Goal: Task Accomplishment & Management: Manage account settings

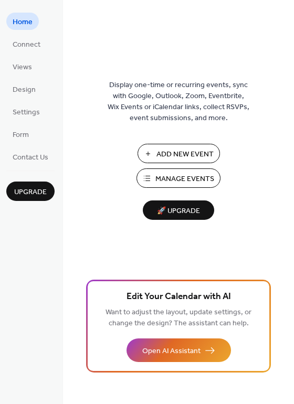
click at [186, 179] on span "Manage Events" at bounding box center [184, 179] width 59 height 11
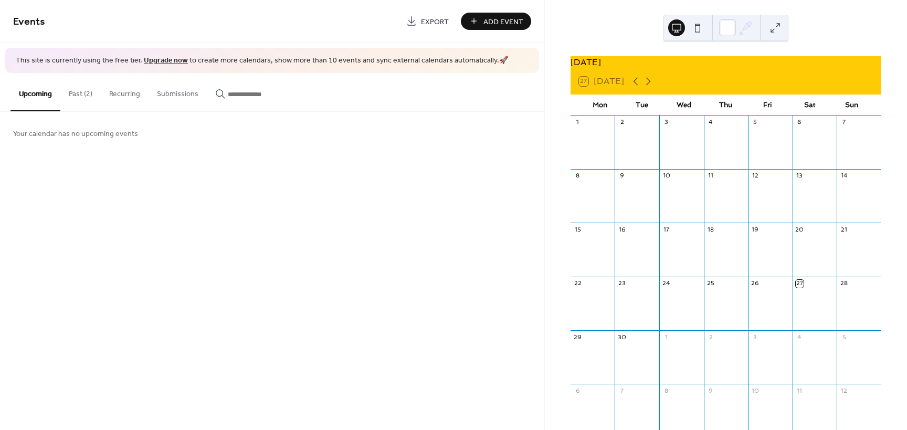
click at [83, 94] on button "Past (2)" at bounding box center [80, 91] width 40 height 37
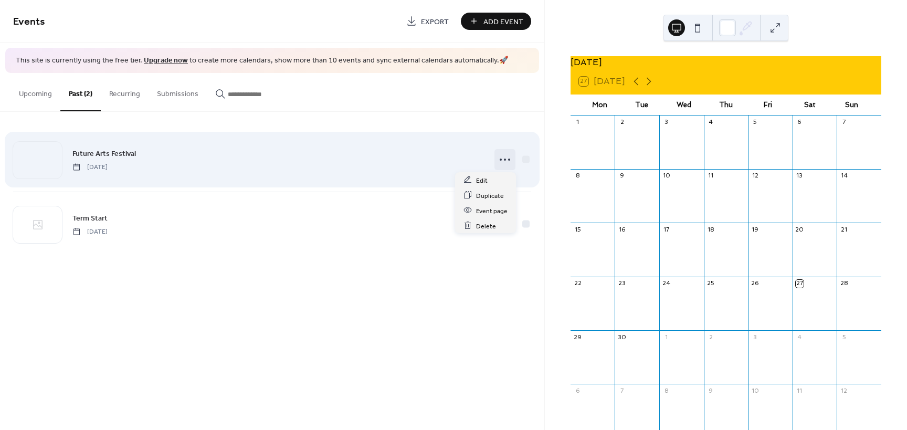
click at [506, 159] on icon at bounding box center [505, 159] width 17 height 17
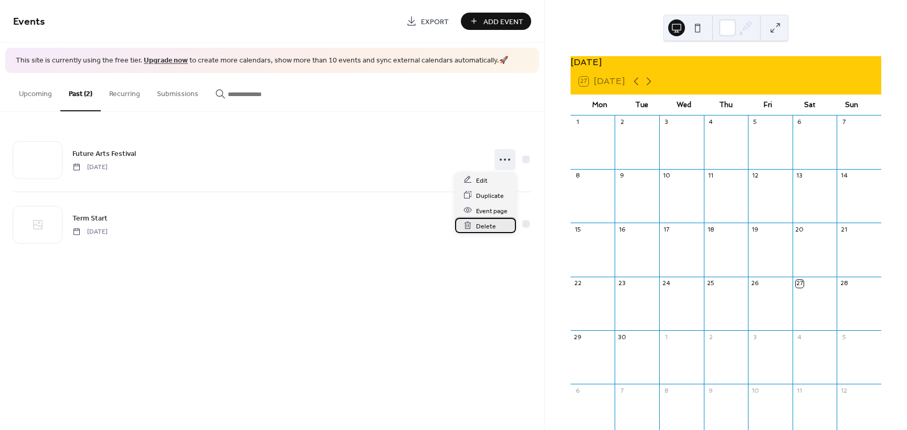
click at [485, 228] on span "Delete" at bounding box center [486, 226] width 20 height 11
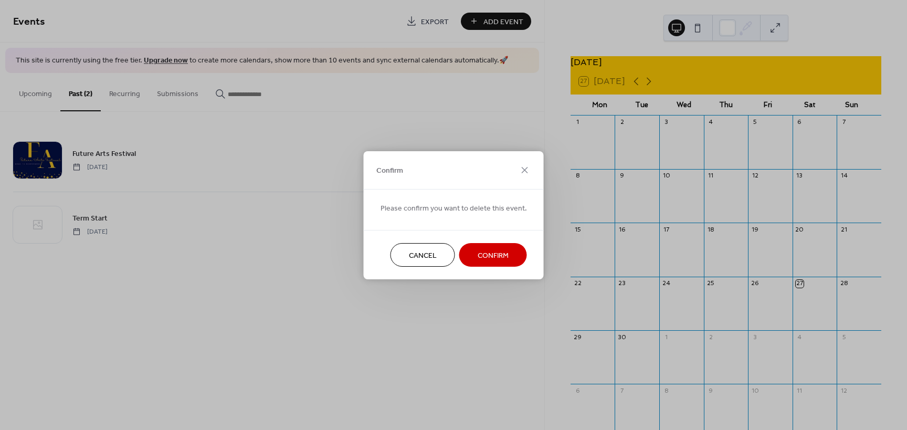
click at [490, 255] on span "Confirm" at bounding box center [493, 255] width 31 height 11
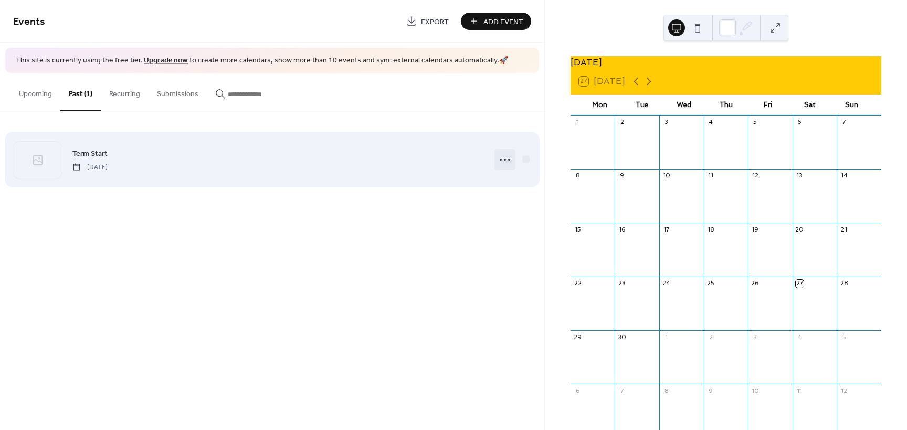
click at [506, 161] on icon at bounding box center [505, 159] width 17 height 17
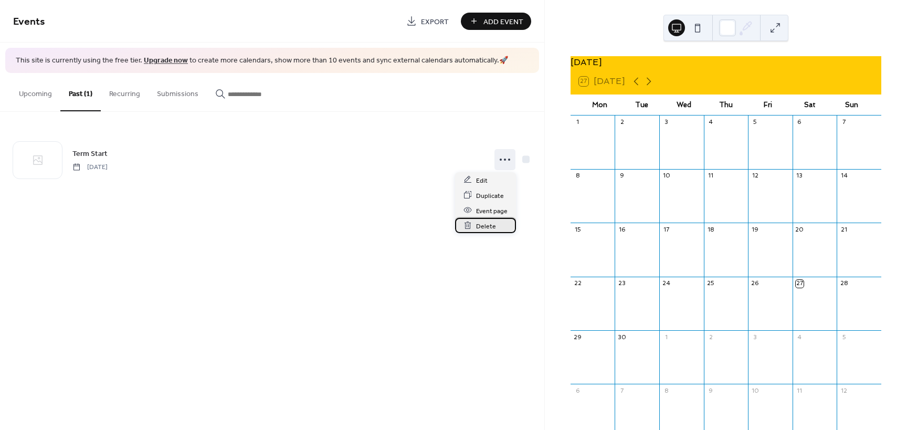
click at [489, 227] on span "Delete" at bounding box center [486, 226] width 20 height 11
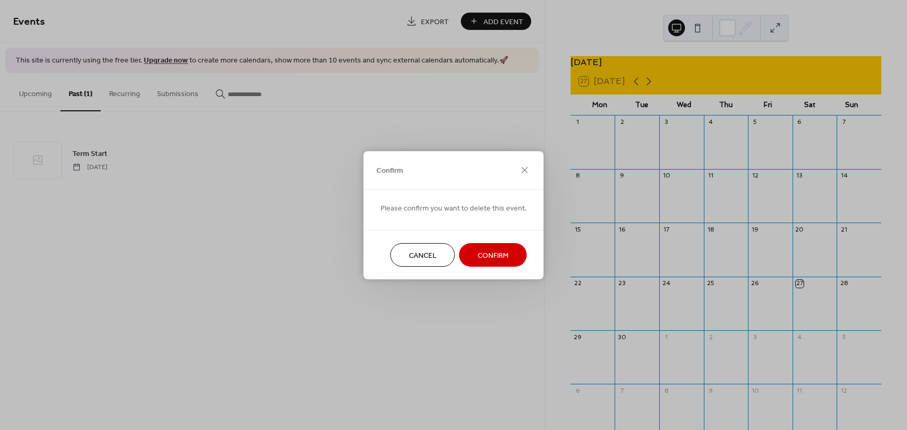
click at [484, 254] on span "Confirm" at bounding box center [493, 255] width 31 height 11
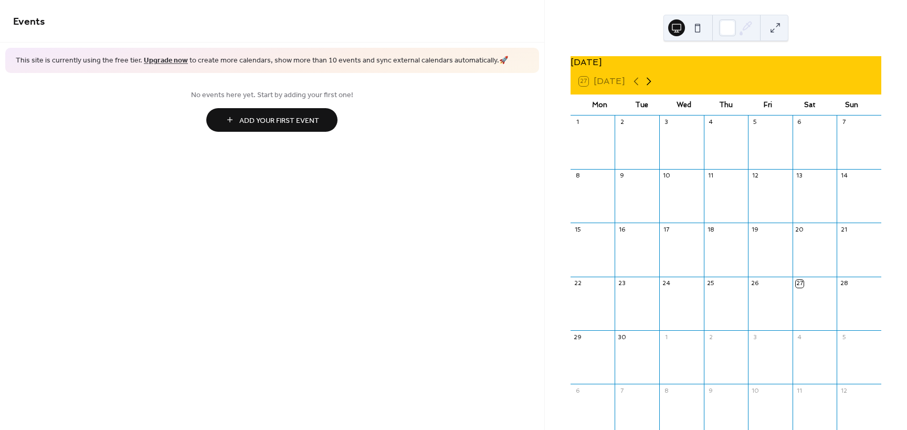
click at [648, 88] on icon at bounding box center [649, 81] width 13 height 13
click at [803, 145] on div at bounding box center [815, 148] width 45 height 36
click at [292, 118] on span "Add Your First Event" at bounding box center [279, 120] width 80 height 11
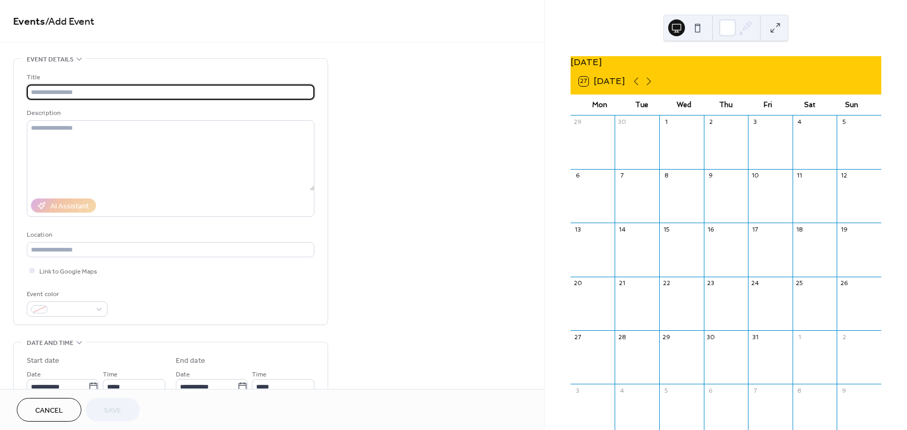
click at [83, 93] on input "text" at bounding box center [171, 92] width 288 height 15
type input "**********"
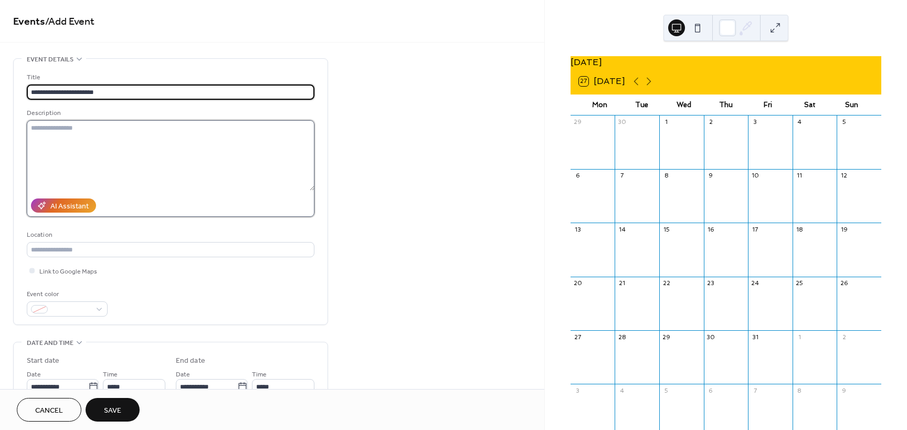
click at [62, 127] on textarea at bounding box center [171, 155] width 288 height 70
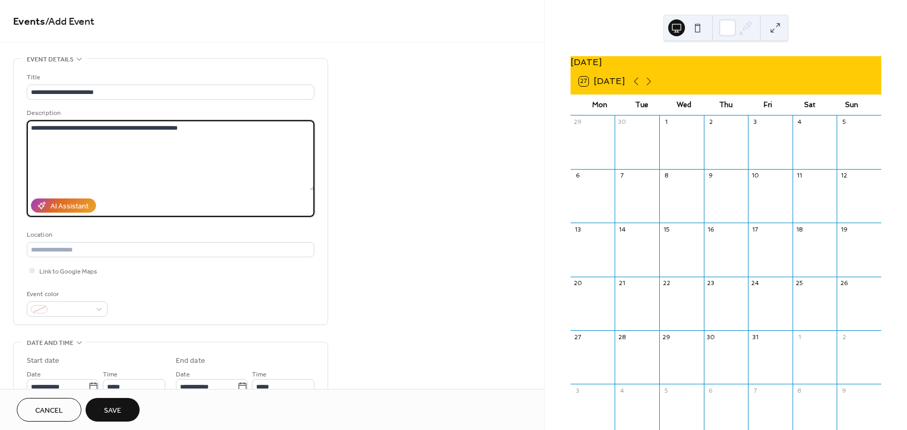
click at [168, 129] on textarea "**********" at bounding box center [171, 155] width 288 height 70
click at [203, 131] on textarea "**********" at bounding box center [171, 155] width 288 height 70
paste textarea "**********"
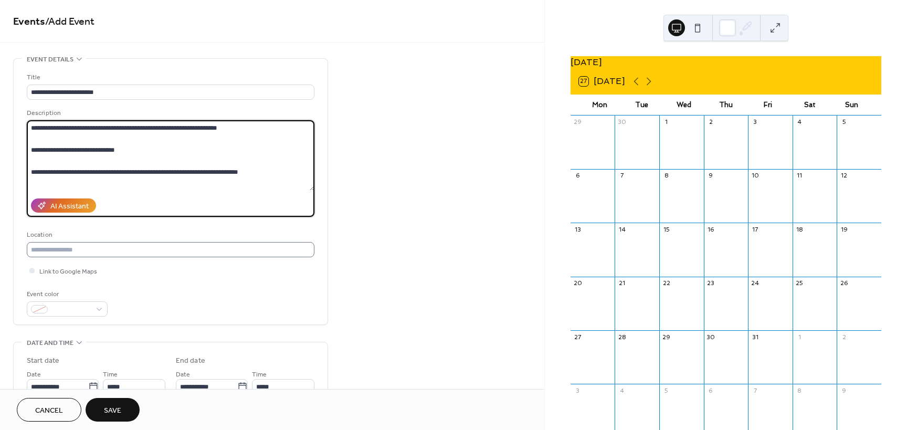
type textarea "**********"
click at [67, 249] on input "text" at bounding box center [171, 249] width 288 height 15
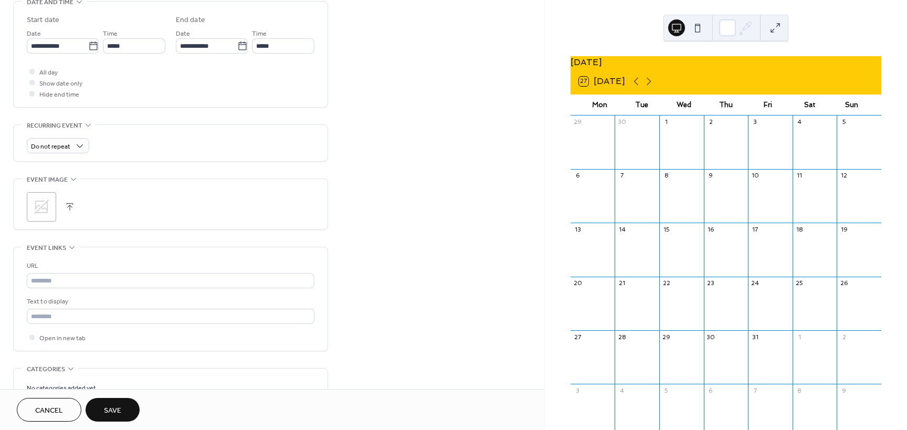
scroll to position [368, 0]
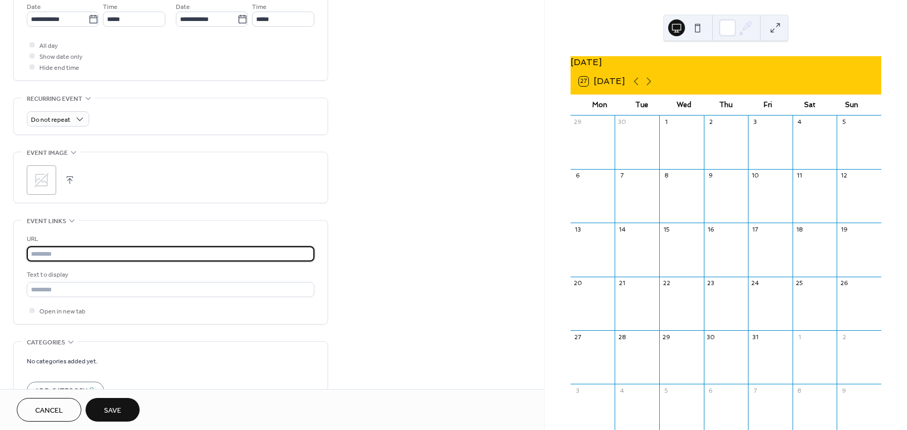
click at [67, 253] on input "text" at bounding box center [171, 253] width 288 height 15
paste input "**********"
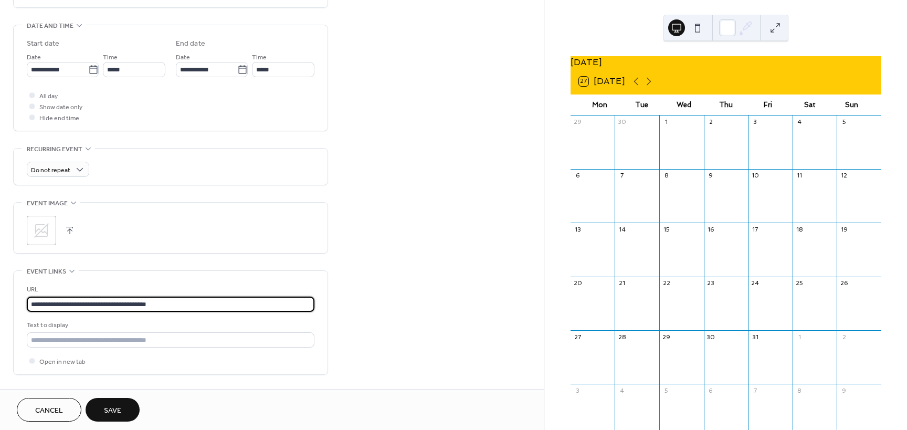
scroll to position [315, 0]
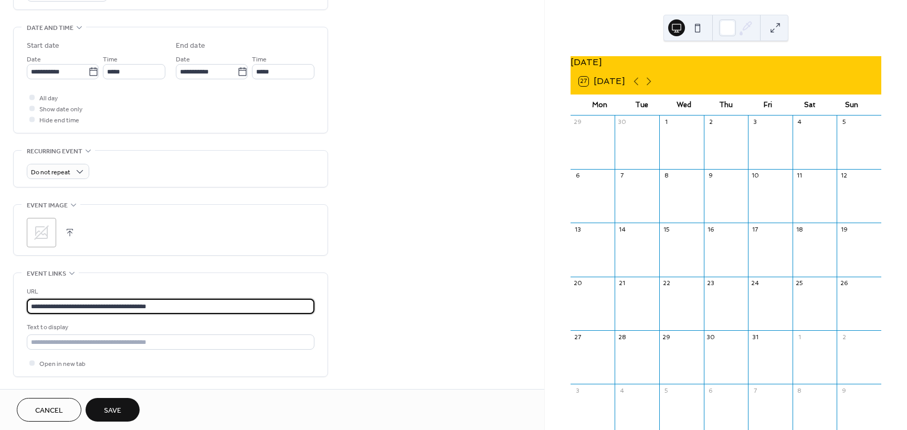
type input "**********"
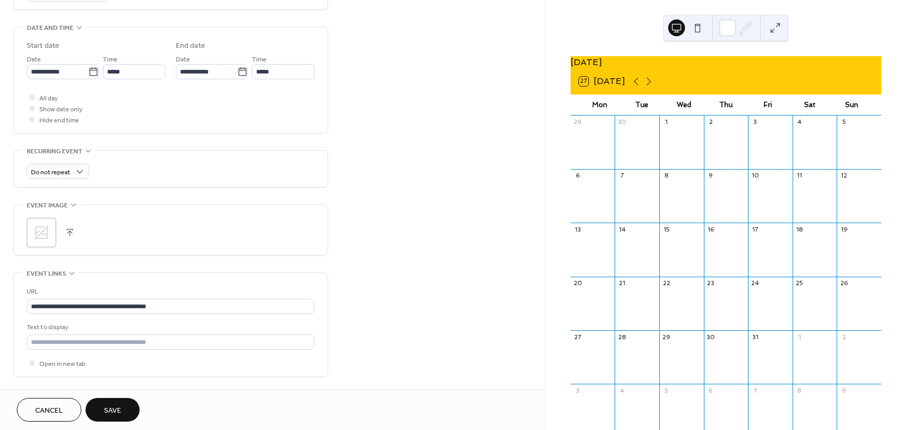
click at [47, 229] on icon at bounding box center [41, 232] width 15 height 15
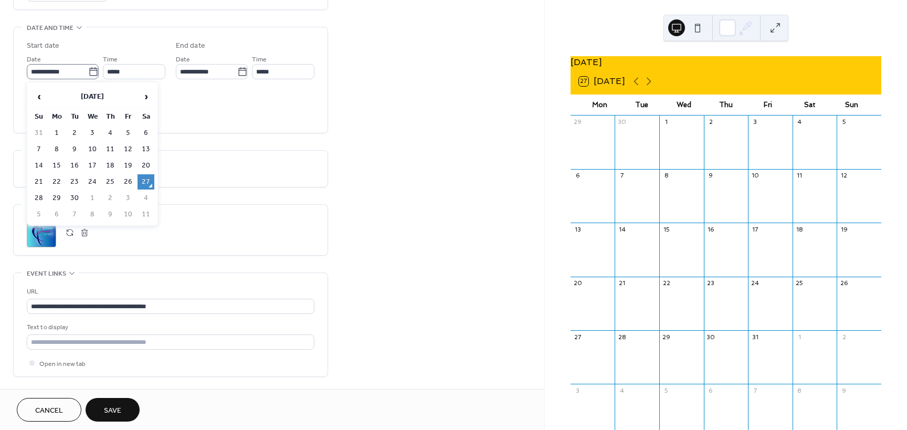
click at [88, 72] on icon at bounding box center [93, 72] width 11 height 11
click at [88, 72] on input "**********" at bounding box center [57, 71] width 61 height 15
click at [144, 97] on span "›" at bounding box center [146, 96] width 16 height 21
click at [144, 133] on td "4" at bounding box center [146, 133] width 17 height 15
type input "**********"
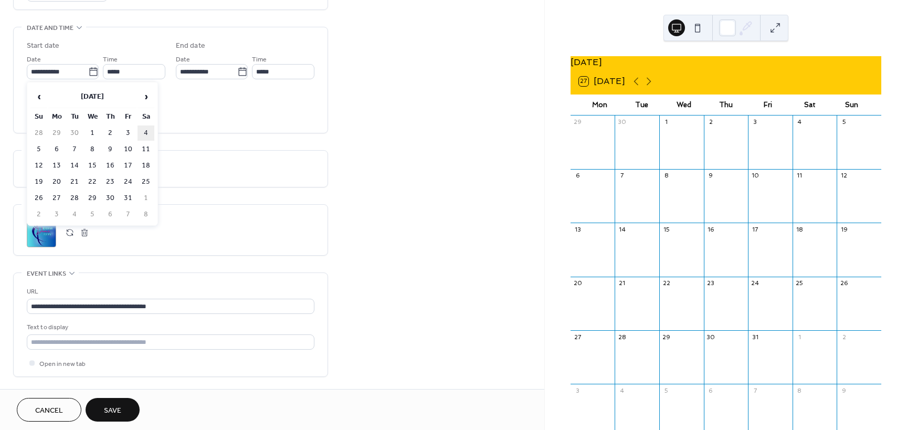
type input "**********"
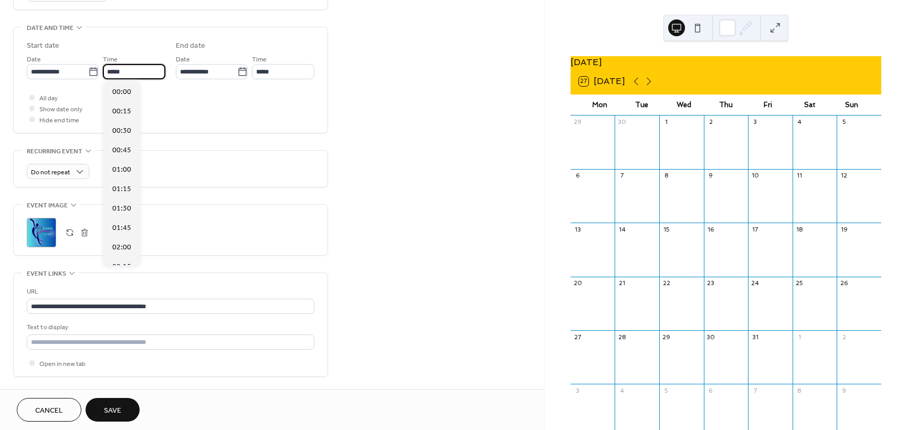
scroll to position [933, 0]
drag, startPoint x: 131, startPoint y: 74, endPoint x: 92, endPoint y: 76, distance: 39.4
click at [95, 76] on div "**********" at bounding box center [96, 66] width 139 height 26
click at [275, 71] on input "*****" at bounding box center [283, 71] width 62 height 15
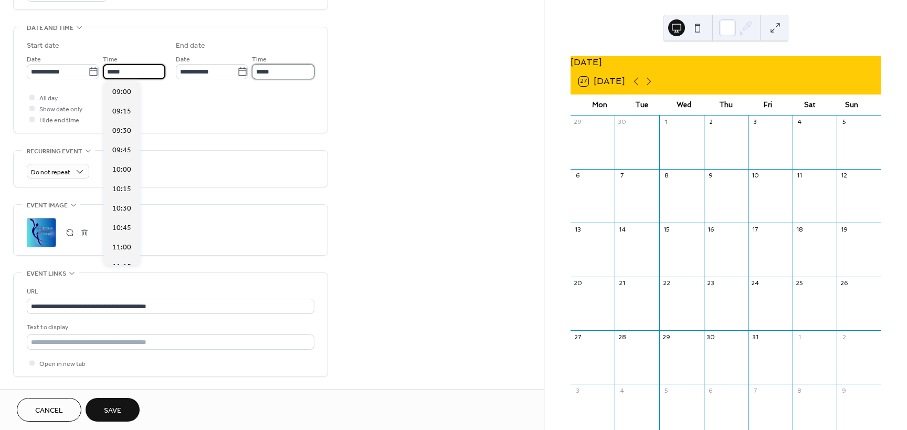
type input "*****"
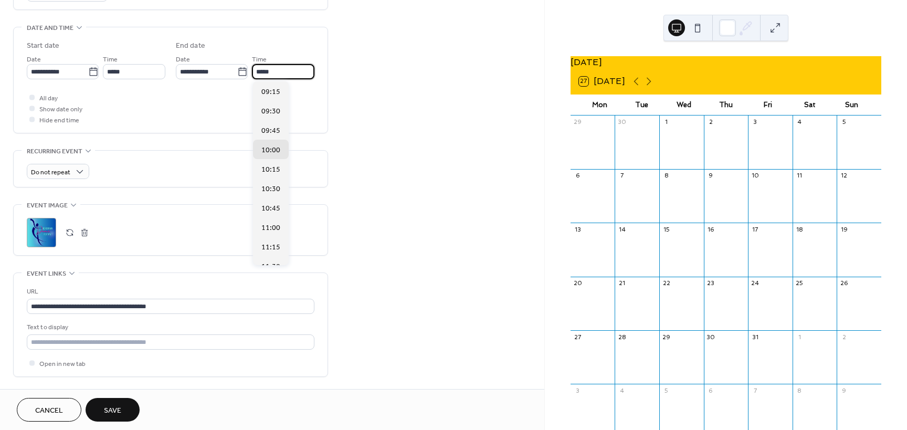
drag, startPoint x: 280, startPoint y: 74, endPoint x: 250, endPoint y: 73, distance: 30.0
click at [250, 73] on div "**********" at bounding box center [245, 66] width 139 height 26
type input "*****"
click at [242, 75] on icon at bounding box center [242, 71] width 8 height 8
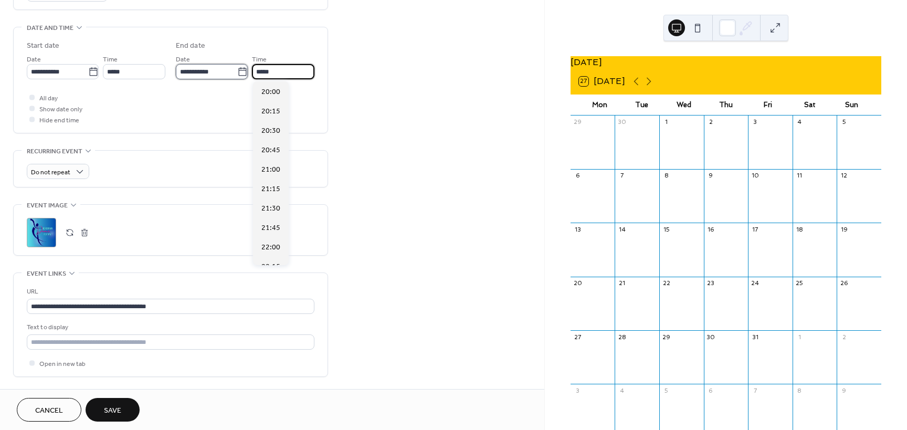
click at [237, 75] on input "**********" at bounding box center [206, 71] width 61 height 15
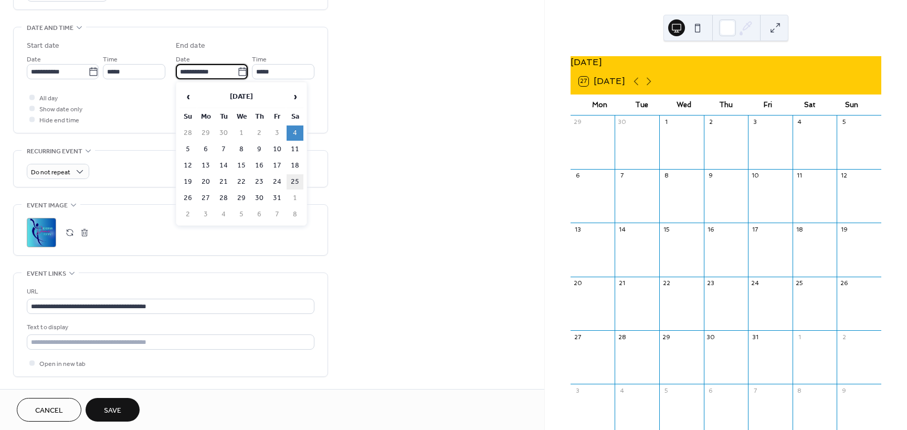
click at [297, 182] on td "25" at bounding box center [295, 181] width 17 height 15
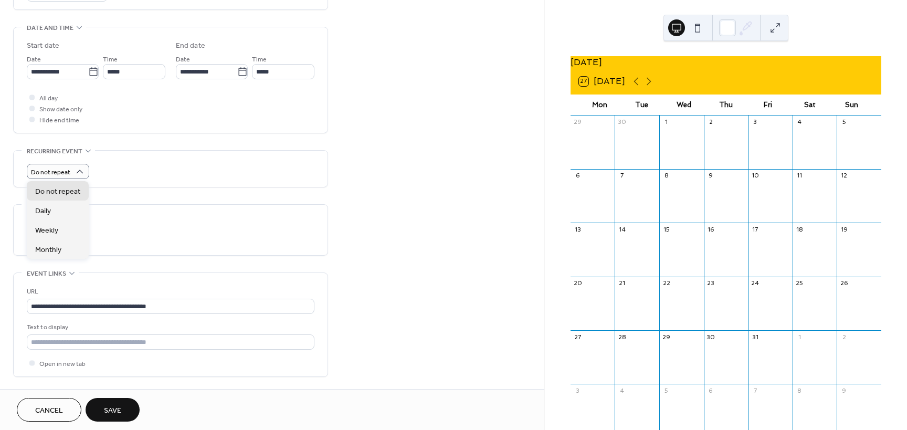
click at [201, 120] on div "All day Show date only Hide end time" at bounding box center [171, 108] width 288 height 33
click at [31, 97] on div at bounding box center [31, 97] width 5 height 5
click at [240, 72] on icon at bounding box center [242, 72] width 11 height 11
click at [237, 72] on input "**********" at bounding box center [206, 71] width 61 height 15
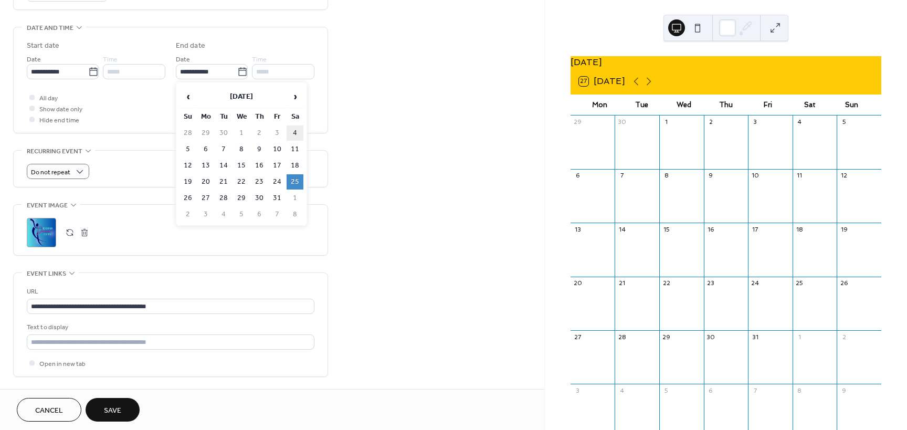
click at [294, 135] on td "4" at bounding box center [295, 133] width 17 height 15
click at [189, 96] on div "All day Show date only Hide end time" at bounding box center [171, 108] width 288 height 33
click at [237, 72] on icon at bounding box center [242, 72] width 11 height 11
click at [237, 72] on input "**********" at bounding box center [206, 71] width 61 height 15
click at [189, 147] on td "5" at bounding box center [188, 149] width 17 height 15
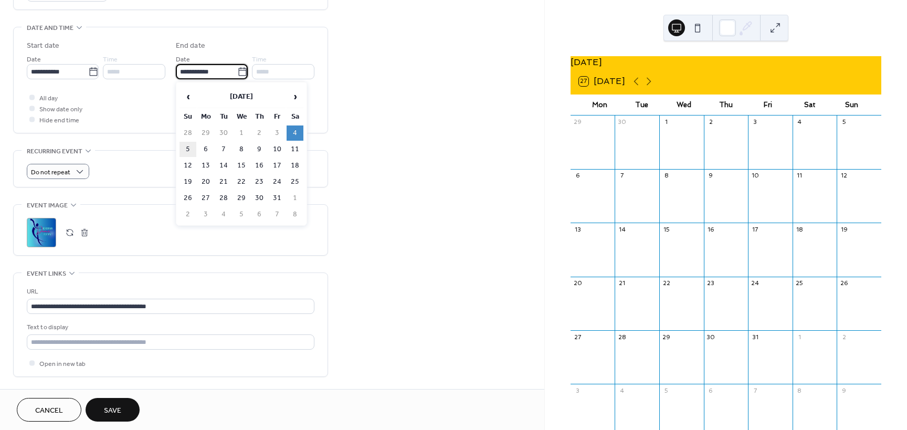
type input "**********"
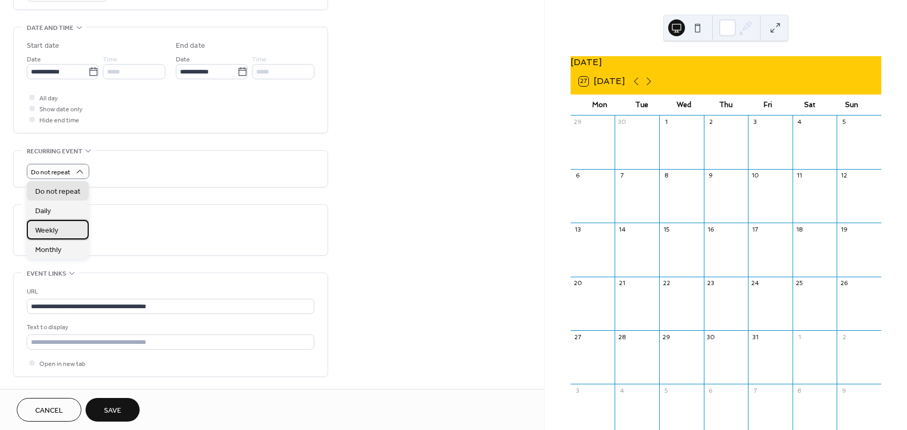
click at [52, 229] on span "Weekly" at bounding box center [46, 230] width 23 height 11
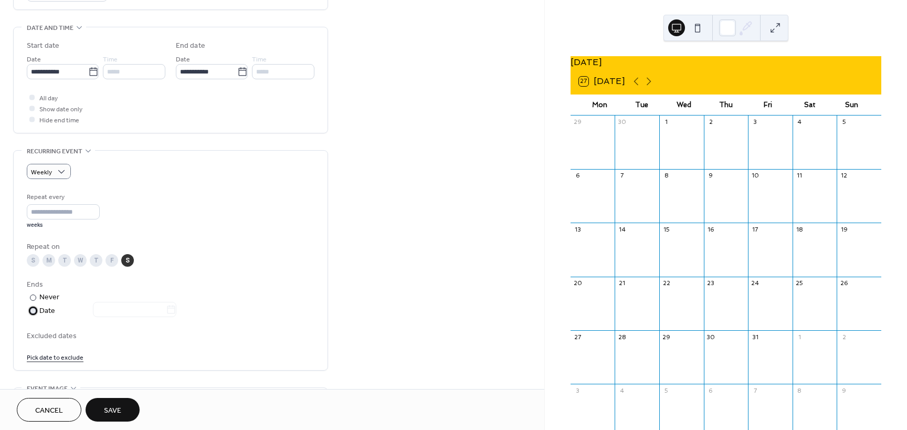
click at [36, 311] on div "​" at bounding box center [32, 310] width 11 height 11
click at [176, 310] on icon at bounding box center [171, 310] width 11 height 11
click at [166, 310] on input "text" at bounding box center [129, 309] width 73 height 15
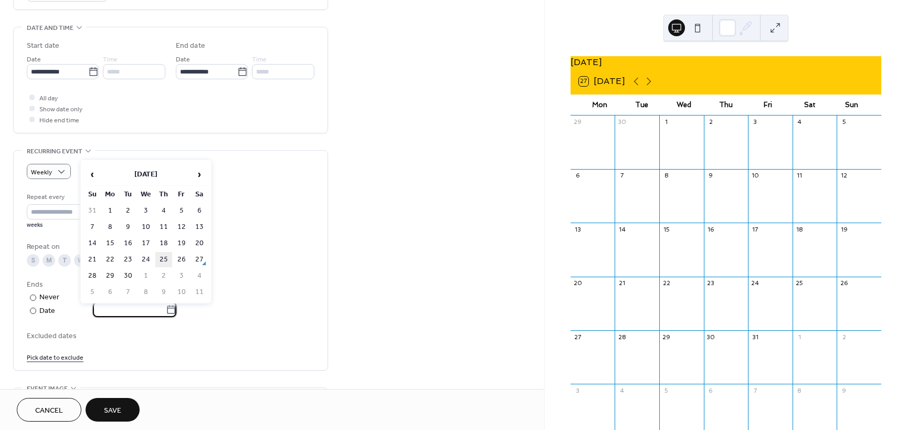
click at [163, 262] on td "25" at bounding box center [163, 259] width 17 height 15
type input "**********"
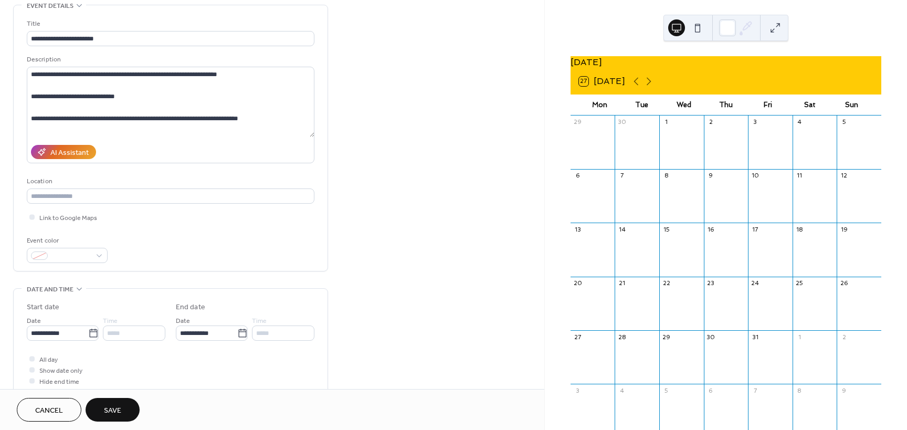
scroll to position [53, 0]
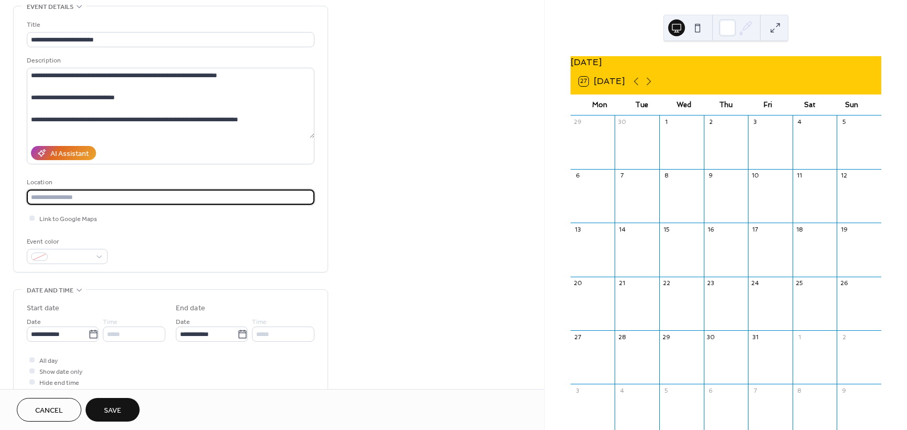
click at [64, 199] on input "text" at bounding box center [171, 197] width 288 height 15
click at [66, 196] on input "text" at bounding box center [171, 197] width 288 height 15
paste input "**********"
type input "**********"
click at [55, 218] on span "Link to Google Maps" at bounding box center [68, 219] width 58 height 11
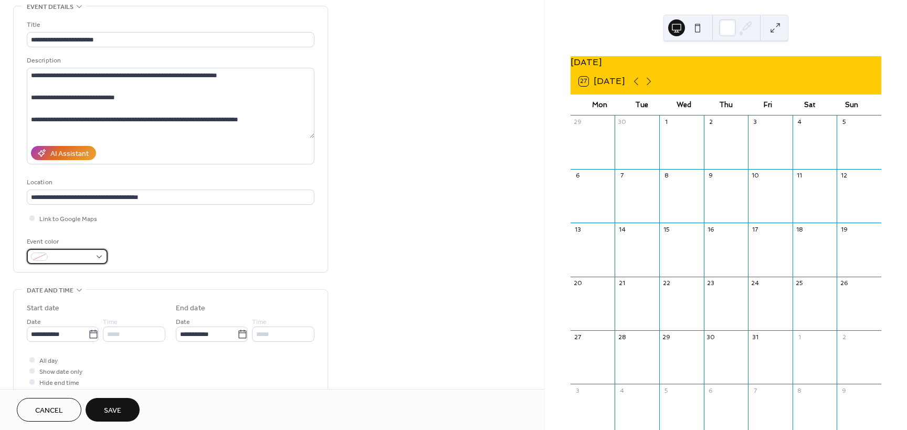
click at [101, 256] on div at bounding box center [67, 256] width 81 height 15
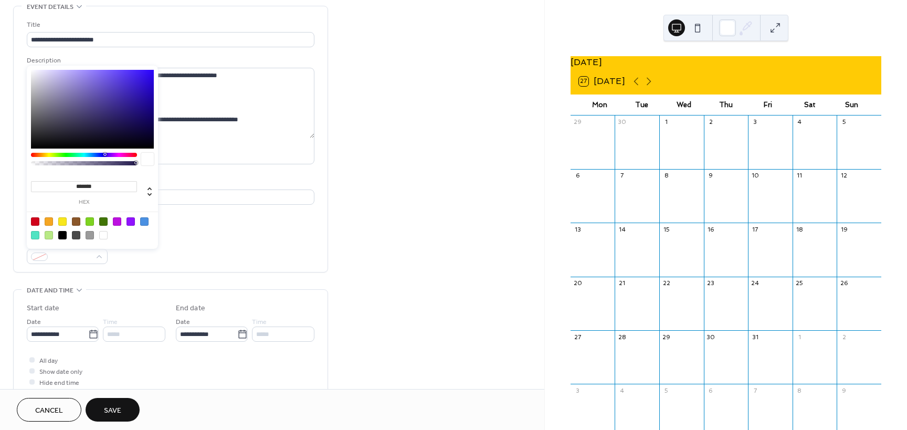
click at [64, 222] on div at bounding box center [62, 221] width 8 height 8
type input "*******"
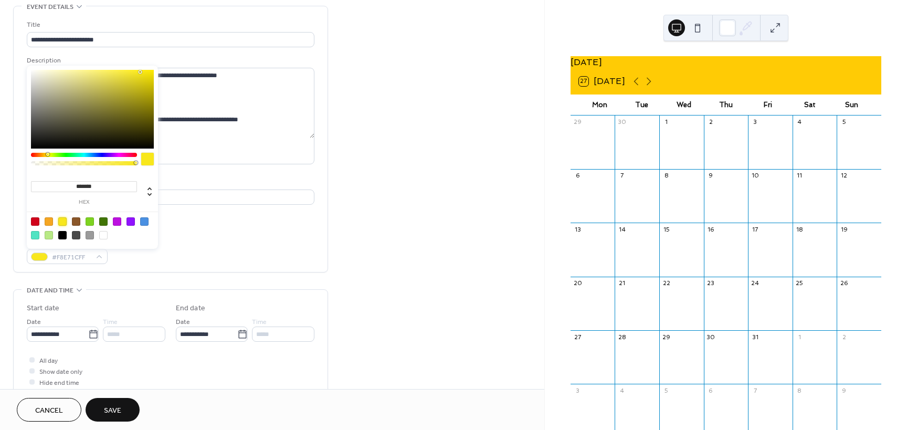
click at [61, 221] on div at bounding box center [62, 221] width 8 height 8
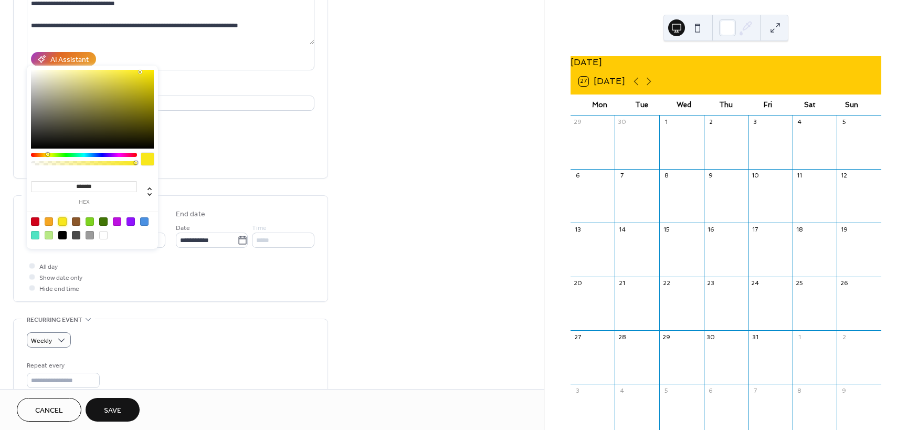
scroll to position [158, 0]
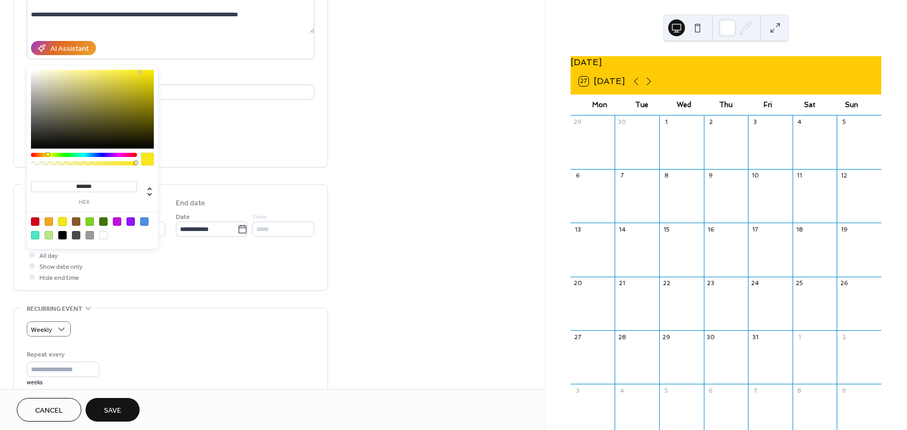
click at [114, 405] on span "Save" at bounding box center [112, 410] width 17 height 11
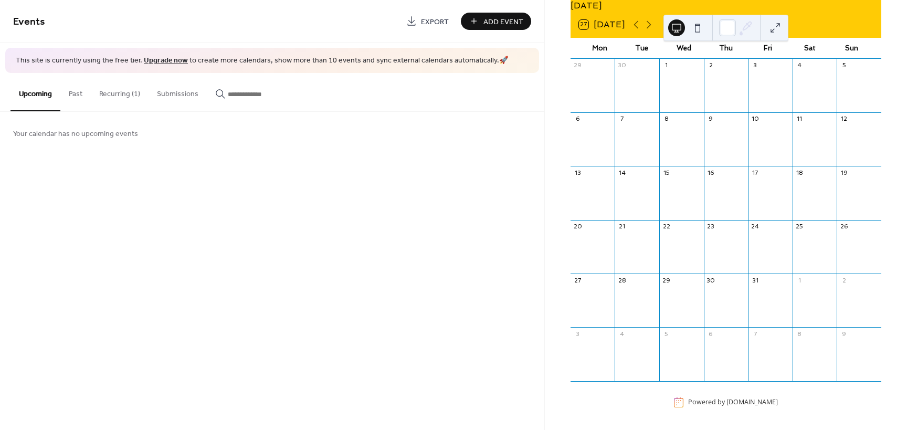
scroll to position [63, 0]
click at [126, 96] on button "Recurring (1)" at bounding box center [120, 91] width 58 height 37
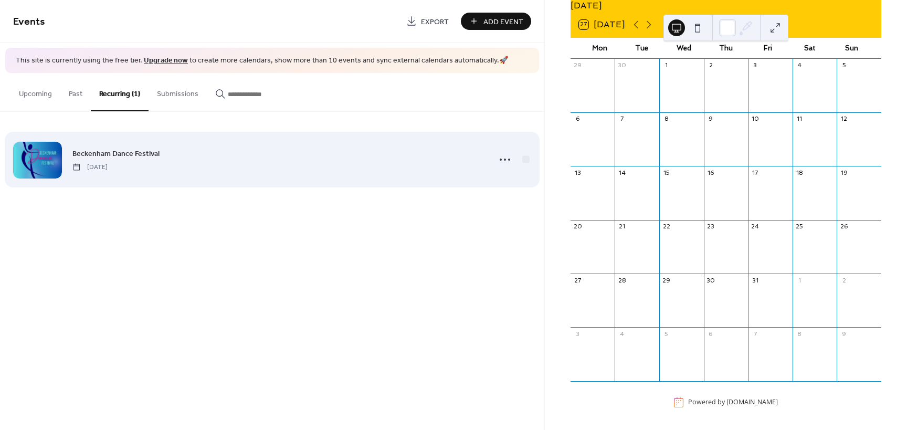
click at [108, 163] on span "[DATE]" at bounding box center [89, 166] width 35 height 9
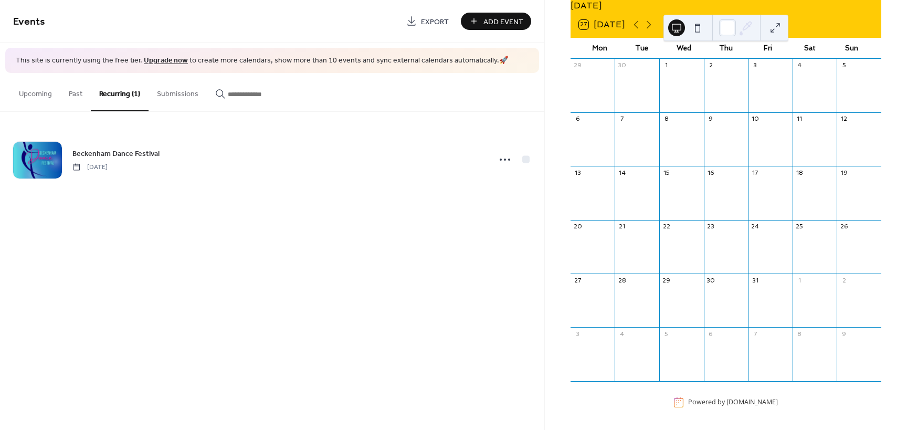
click at [482, 21] on button "Add Event" at bounding box center [496, 21] width 70 height 17
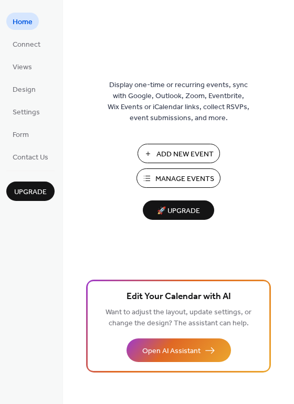
click at [192, 182] on span "Manage Events" at bounding box center [184, 179] width 59 height 11
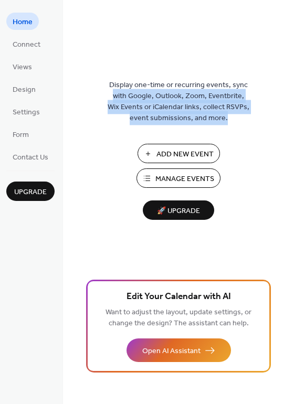
drag, startPoint x: 281, startPoint y: 76, endPoint x: 283, endPoint y: 119, distance: 43.6
click at [283, 119] on div "Display one-time or recurring events, sync with Google, Outlook, Zoom, Eventbri…" at bounding box center [178, 219] width 231 height 370
click at [278, 70] on div "Display one-time or recurring events, sync with Google, Outlook, Zoom, Eventbri…" at bounding box center [178, 219] width 231 height 370
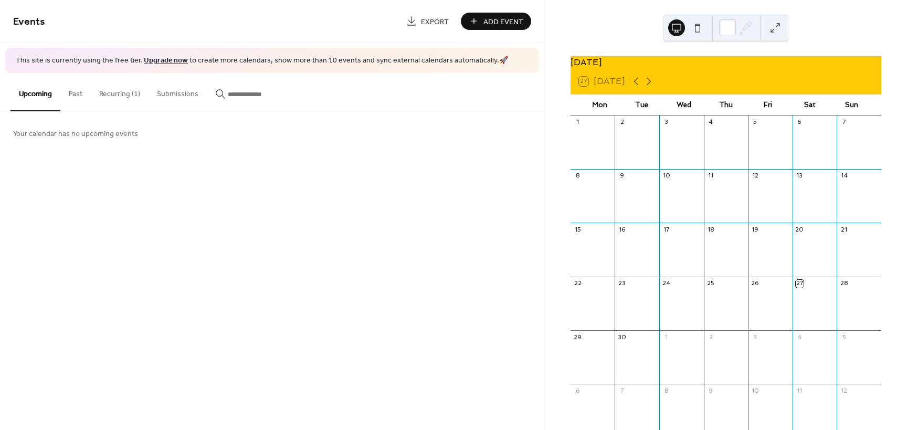
click at [123, 98] on button "Recurring (1)" at bounding box center [120, 91] width 58 height 37
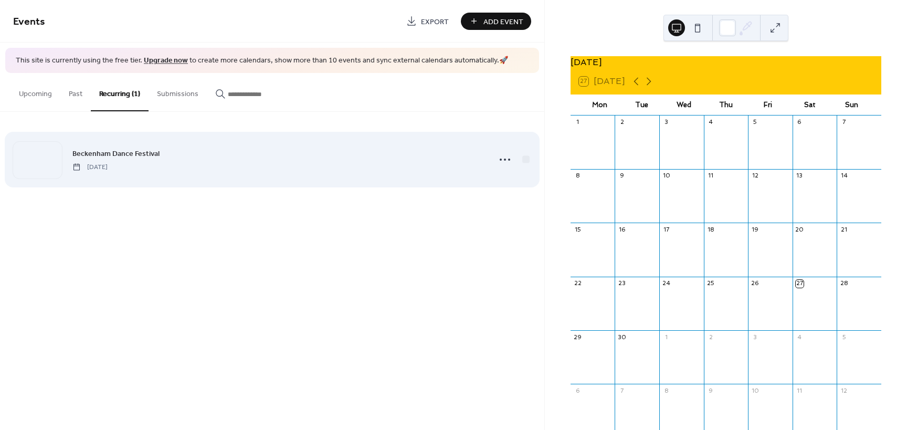
click at [109, 157] on span "Beckenham Dance Festival" at bounding box center [115, 153] width 87 height 11
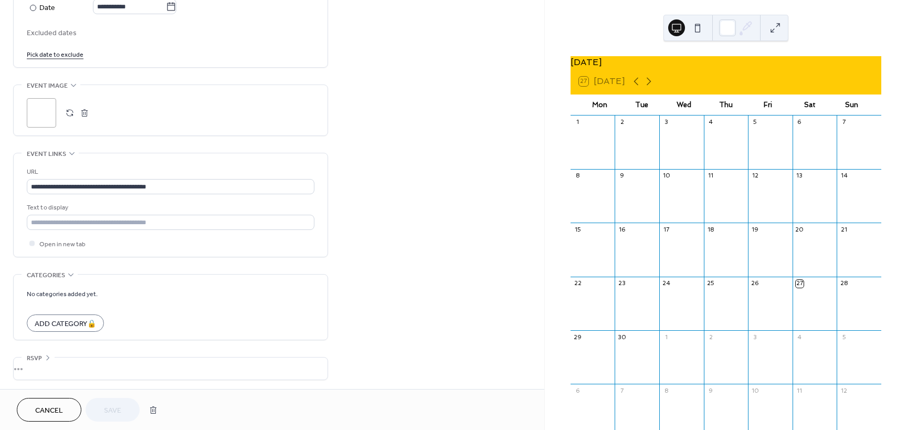
scroll to position [620, 0]
click at [195, 311] on form "No categories added yet. Add Category 🔒" at bounding box center [171, 308] width 288 height 44
click at [60, 241] on span "Open in new tab" at bounding box center [62, 242] width 46 height 11
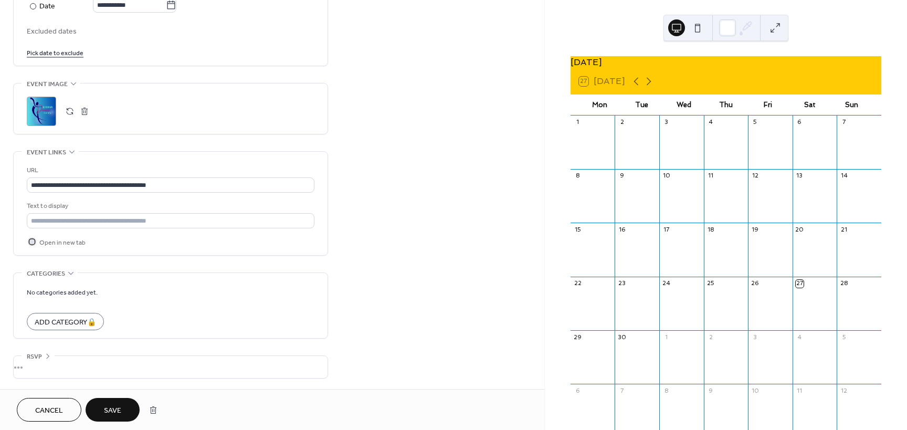
click at [33, 243] on div at bounding box center [31, 241] width 5 height 5
click at [112, 408] on span "Save" at bounding box center [112, 410] width 17 height 11
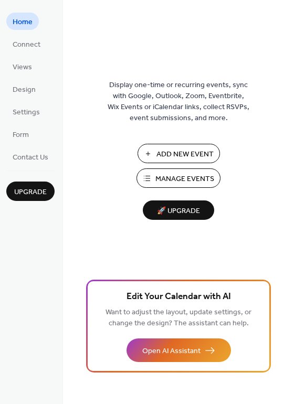
click at [171, 183] on span "Manage Events" at bounding box center [184, 179] width 59 height 11
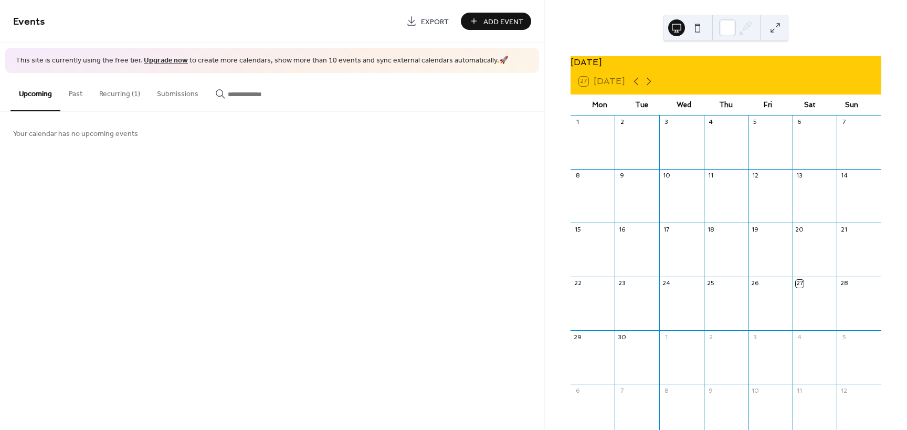
click at [117, 91] on button "Recurring (1)" at bounding box center [120, 91] width 58 height 37
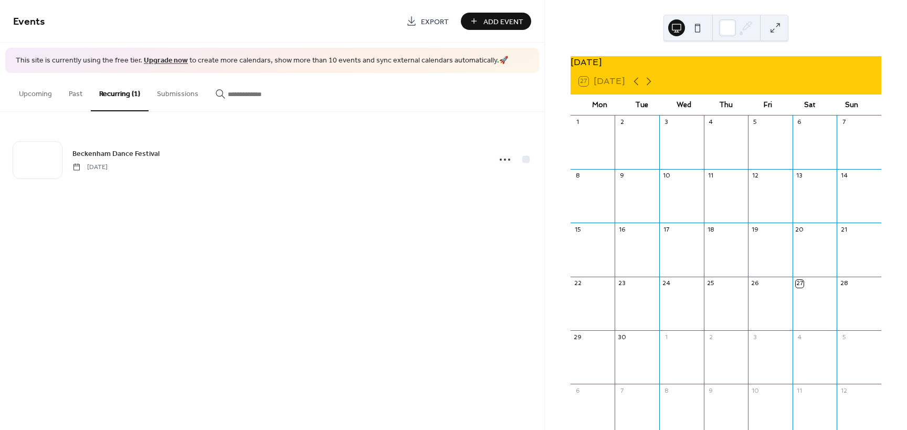
click at [46, 98] on button "Upcoming" at bounding box center [36, 91] width 50 height 37
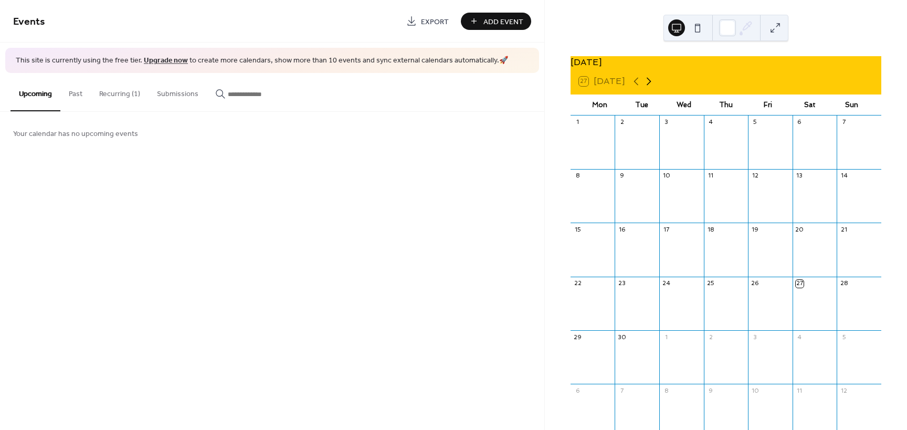
click at [651, 88] on icon at bounding box center [649, 81] width 13 height 13
click at [819, 150] on div at bounding box center [815, 148] width 45 height 36
click at [812, 152] on div at bounding box center [815, 148] width 45 height 36
click at [494, 23] on span "Add Event" at bounding box center [504, 21] width 40 height 11
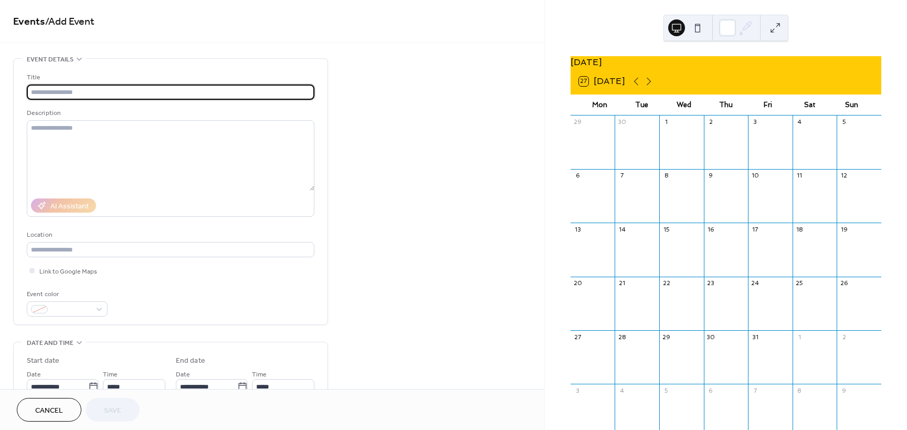
click at [83, 92] on input "text" at bounding box center [171, 92] width 288 height 15
type input "**********"
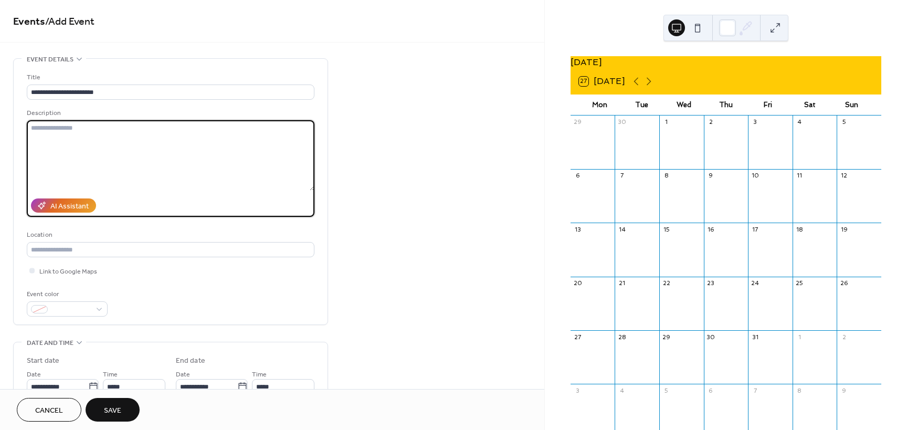
click at [98, 132] on textarea at bounding box center [171, 155] width 288 height 70
paste textarea "**********"
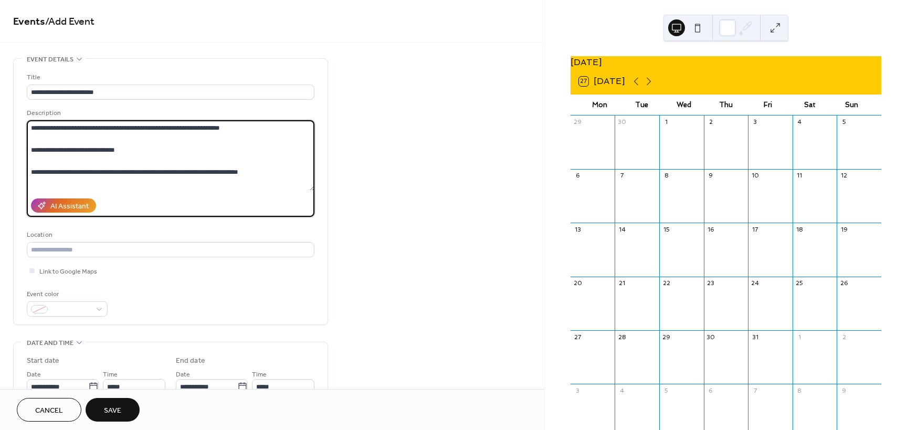
click at [294, 171] on textarea "**********" at bounding box center [171, 155] width 288 height 70
type textarea "**********"
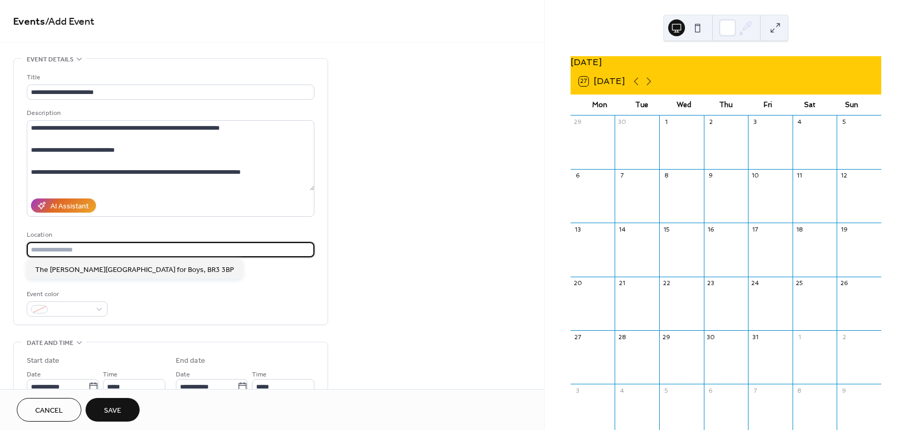
click at [50, 248] on input "text" at bounding box center [171, 249] width 288 height 15
click at [58, 248] on input "text" at bounding box center [171, 249] width 288 height 15
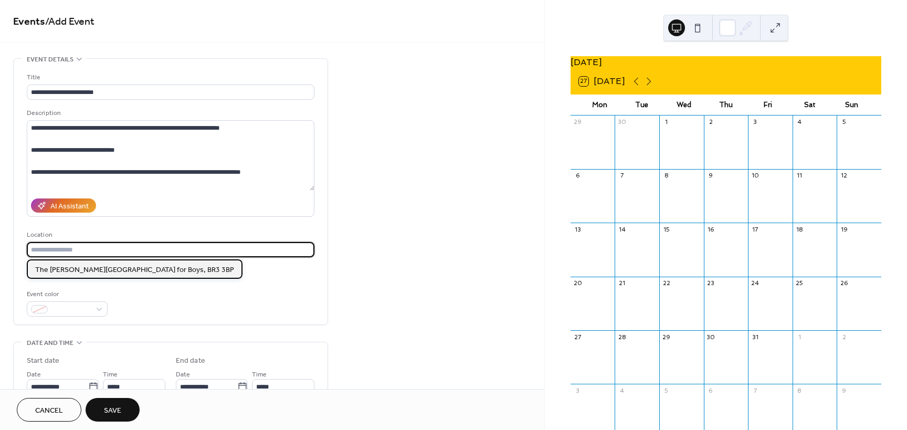
drag, startPoint x: 59, startPoint y: 248, endPoint x: 100, endPoint y: 270, distance: 46.5
click at [100, 270] on span "The [PERSON_NAME][GEOGRAPHIC_DATA] for Boys, BR3 3BP" at bounding box center [134, 270] width 199 height 11
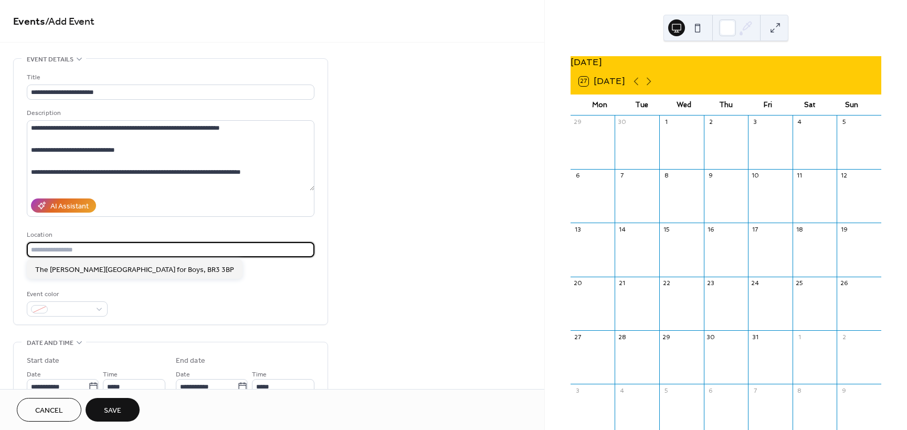
type input "**********"
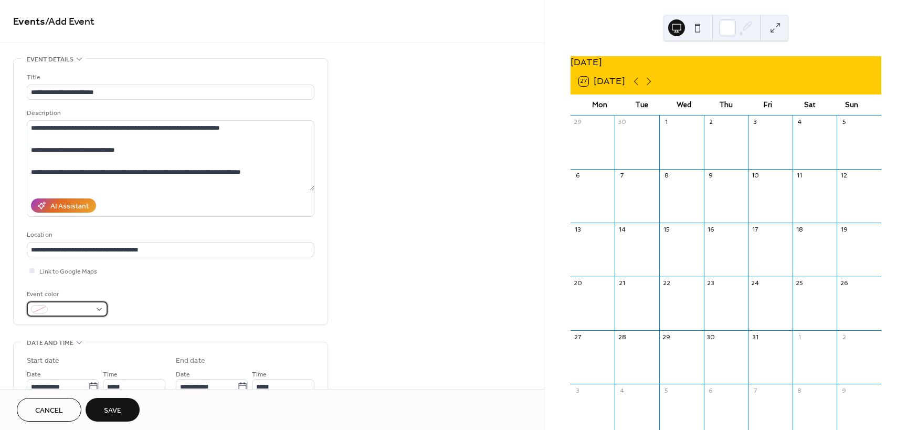
click at [101, 310] on div at bounding box center [67, 308] width 81 height 15
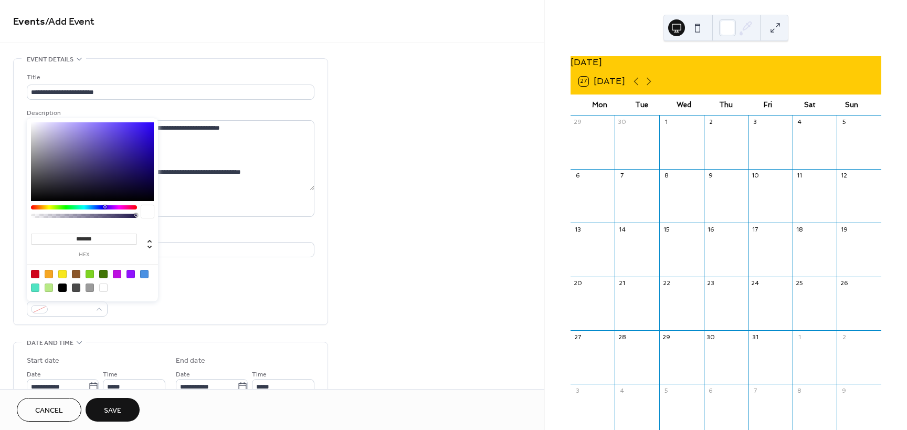
click at [64, 276] on div at bounding box center [62, 274] width 8 height 8
type input "*******"
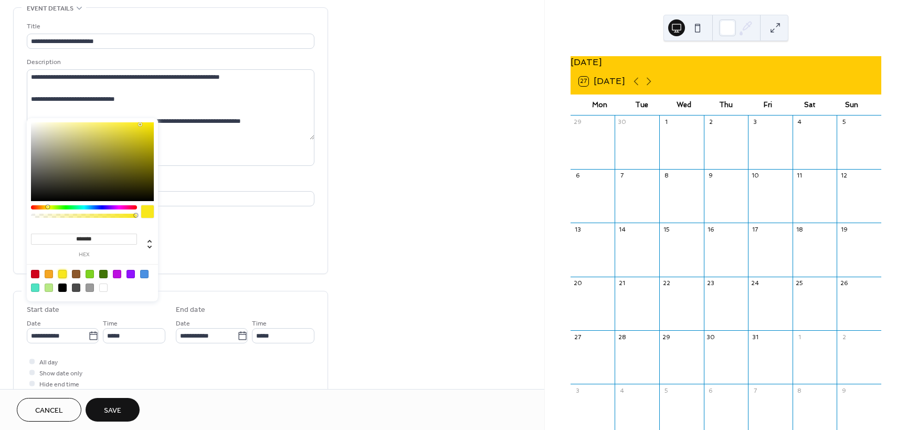
scroll to position [53, 0]
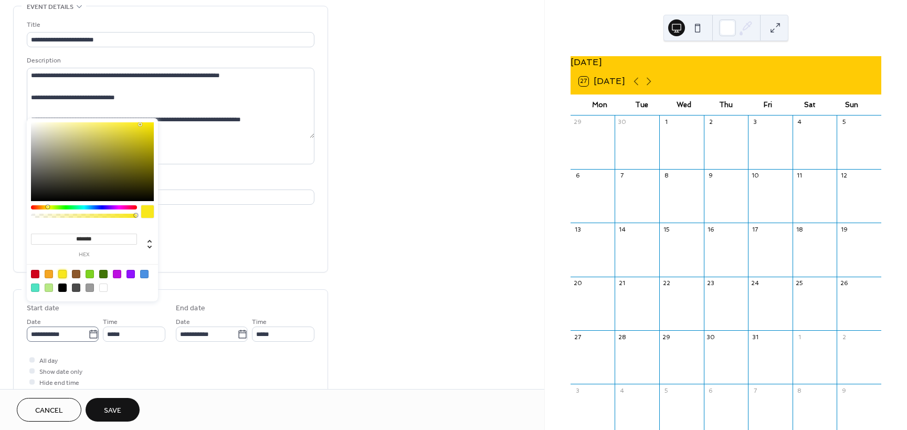
click at [88, 335] on icon at bounding box center [93, 334] width 11 height 11
click at [88, 335] on input "**********" at bounding box center [57, 334] width 61 height 15
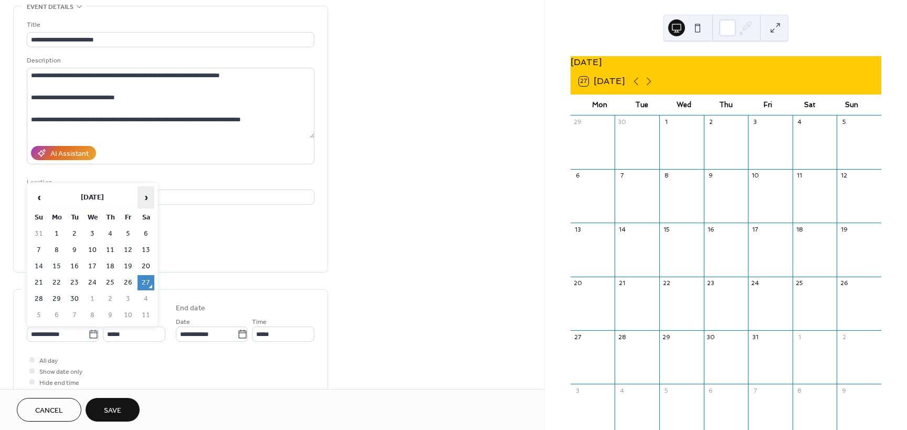
click at [147, 199] on span "›" at bounding box center [146, 197] width 16 height 21
click at [142, 233] on td "4" at bounding box center [146, 233] width 17 height 15
type input "**********"
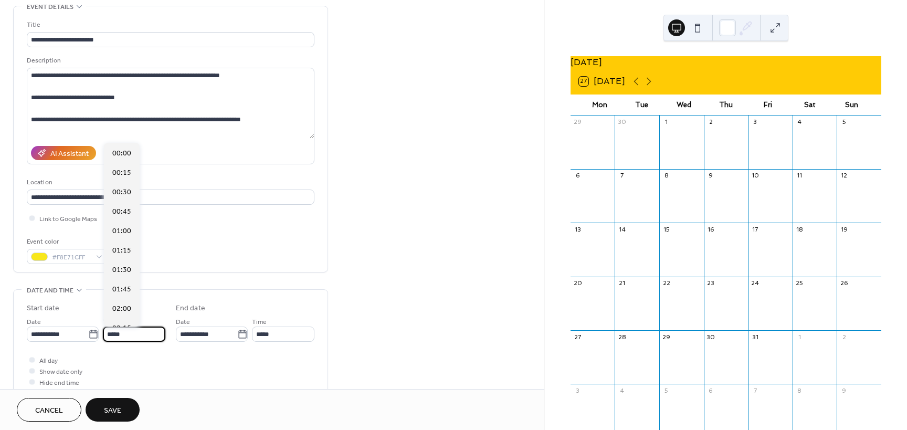
scroll to position [933, 0]
drag, startPoint x: 137, startPoint y: 337, endPoint x: 97, endPoint y: 337, distance: 39.9
click at [98, 337] on div "**********" at bounding box center [96, 329] width 139 height 26
type input "*****"
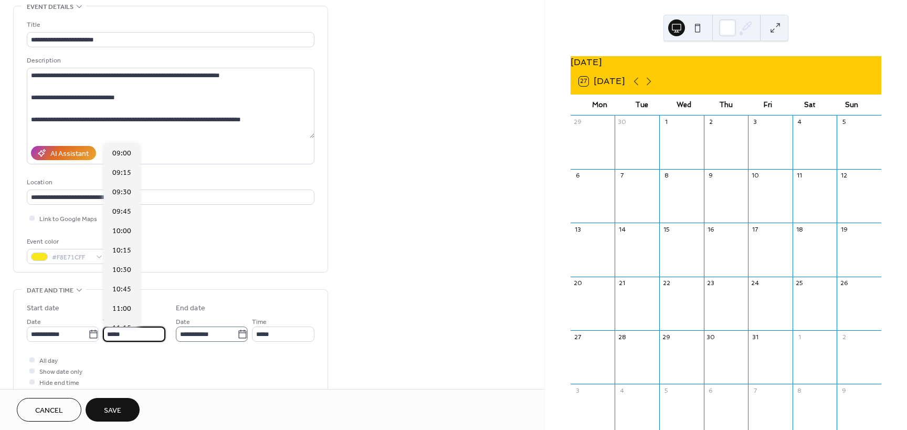
type input "*****"
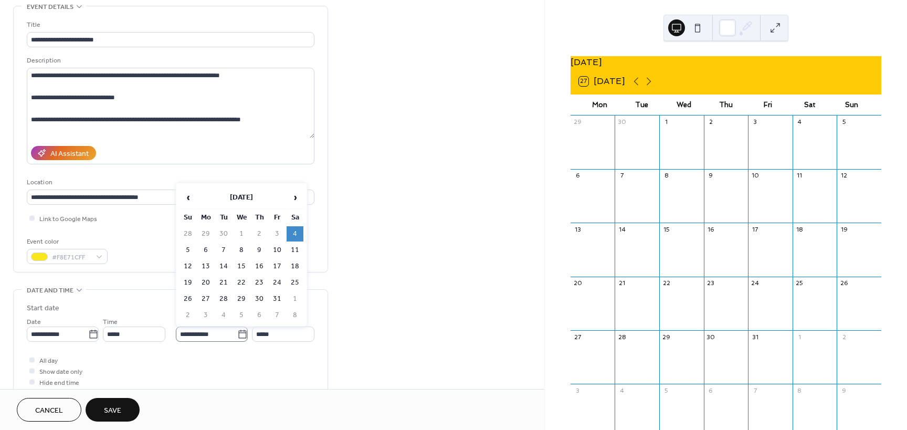
click at [241, 337] on icon at bounding box center [242, 334] width 11 height 11
click at [237, 337] on input "**********" at bounding box center [206, 334] width 61 height 15
click at [294, 281] on td "25" at bounding box center [295, 282] width 17 height 15
type input "**********"
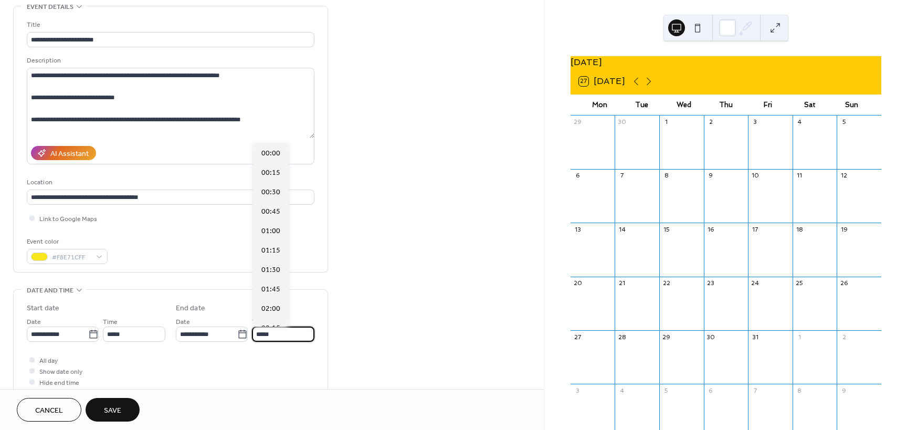
scroll to position [777, 0]
drag, startPoint x: 279, startPoint y: 336, endPoint x: 249, endPoint y: 336, distance: 29.9
click at [249, 336] on div "**********" at bounding box center [245, 329] width 139 height 26
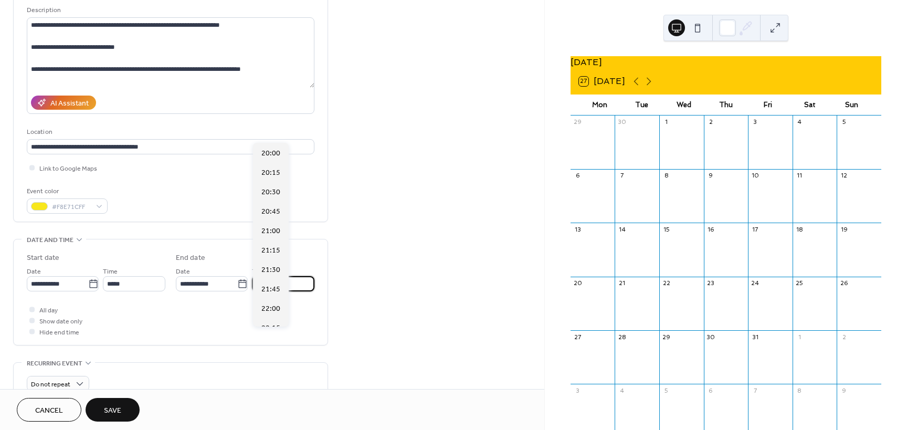
scroll to position [105, 0]
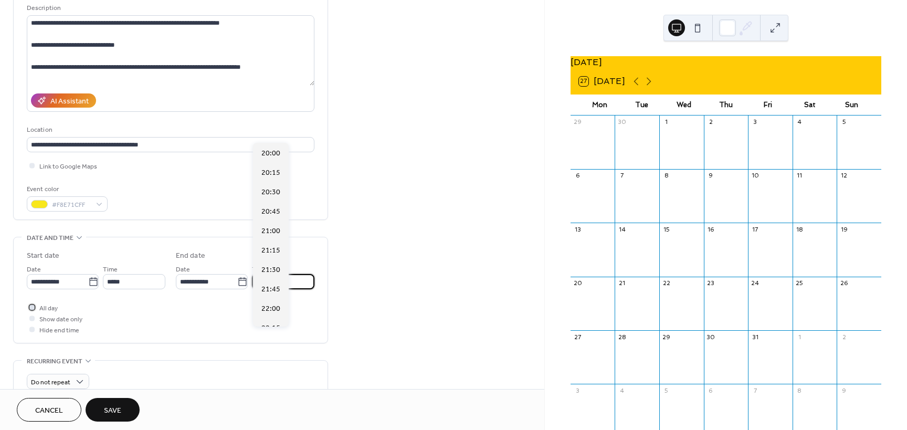
type input "*****"
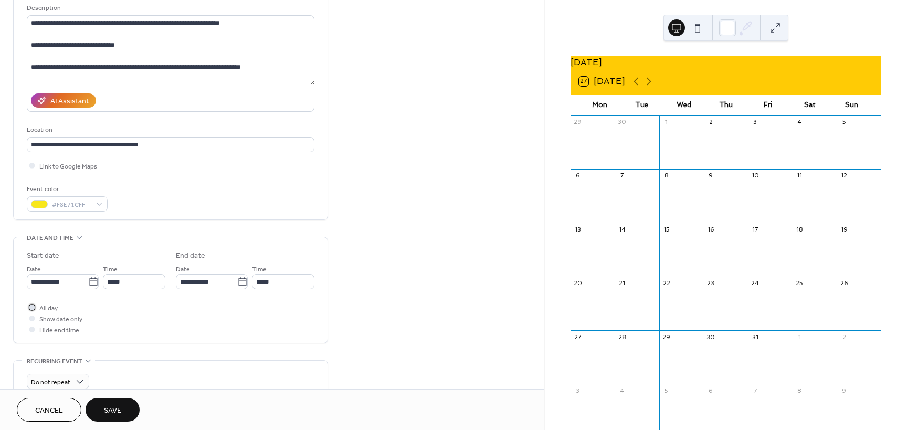
click at [32, 309] on div at bounding box center [31, 307] width 5 height 5
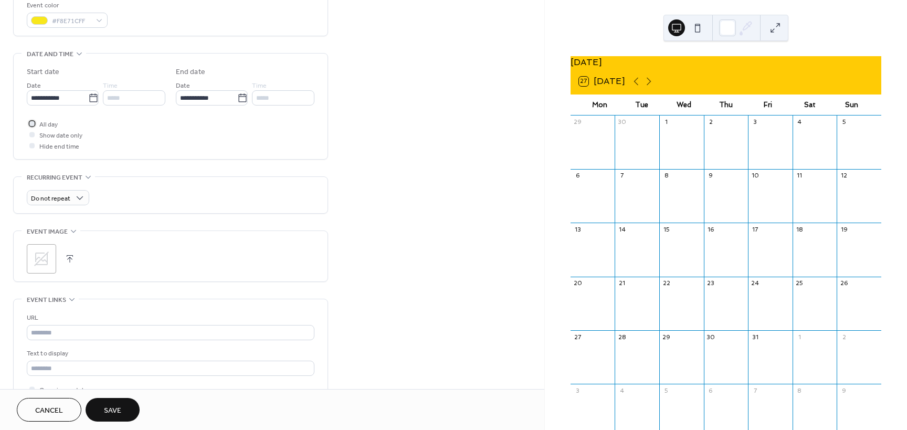
scroll to position [279, 0]
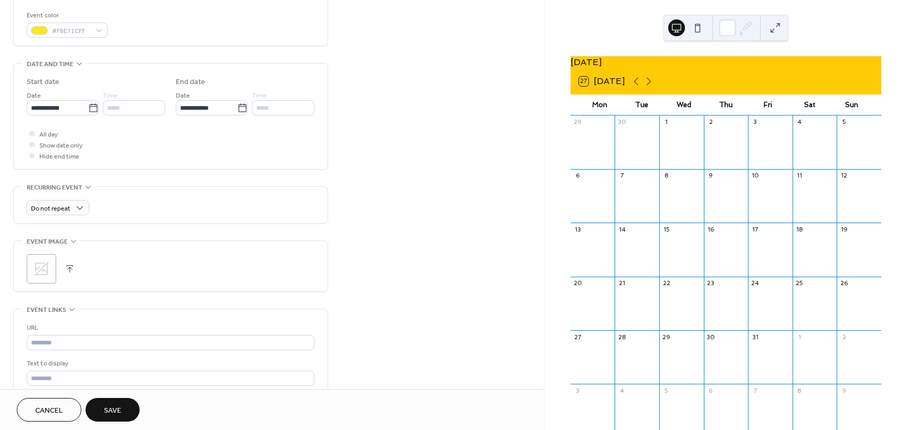
click at [48, 269] on icon at bounding box center [41, 268] width 17 height 17
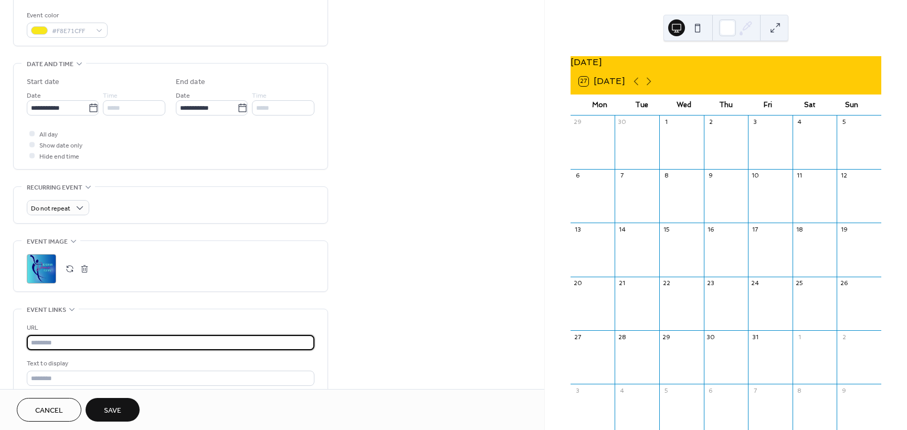
click at [72, 342] on input "text" at bounding box center [171, 342] width 288 height 15
paste input "**********"
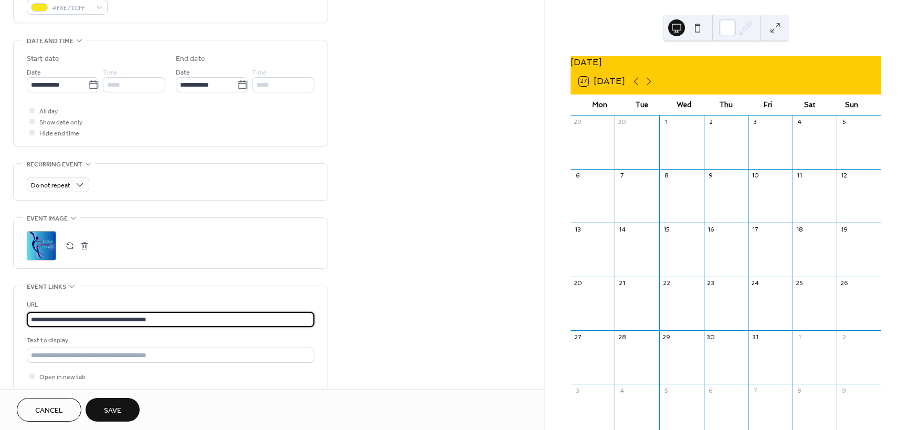
scroll to position [226, 0]
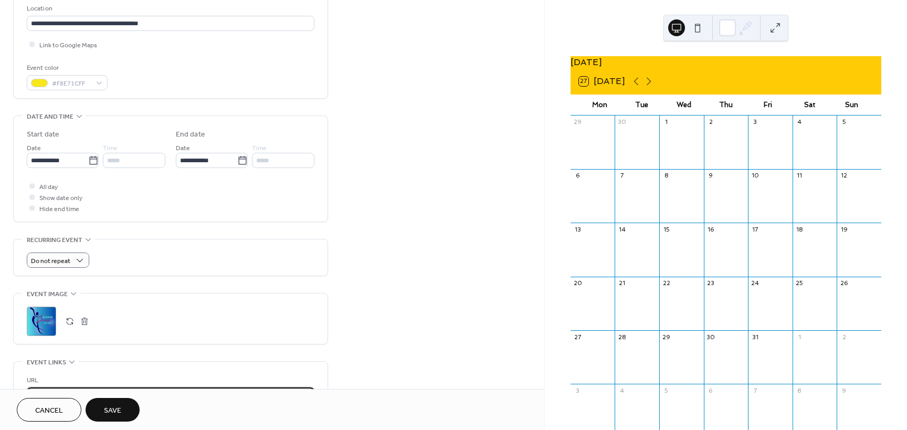
type input "**********"
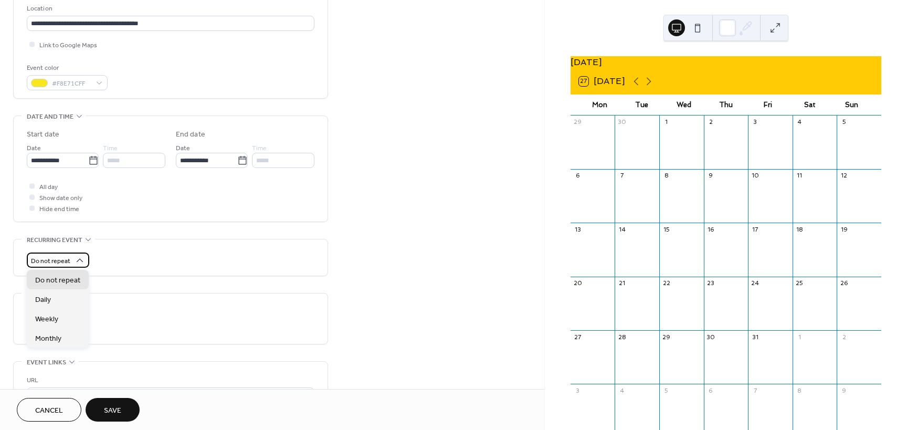
click at [82, 262] on icon at bounding box center [80, 260] width 7 height 4
click at [116, 255] on div "Do not repeat" at bounding box center [171, 260] width 288 height 15
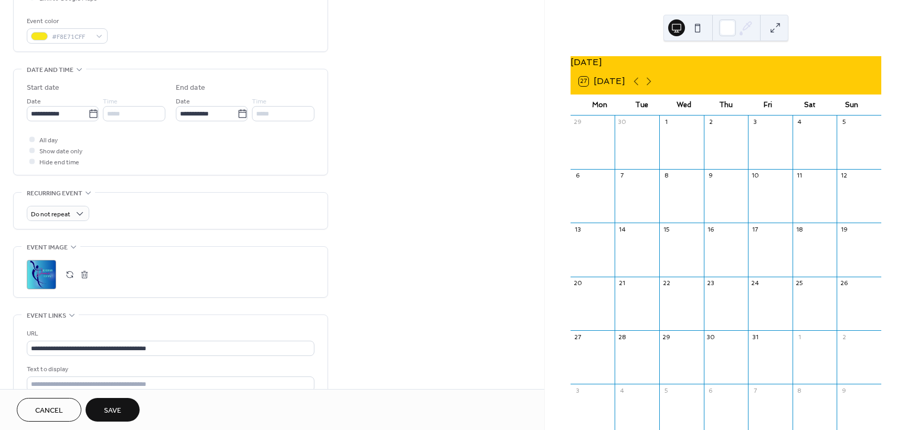
scroll to position [279, 0]
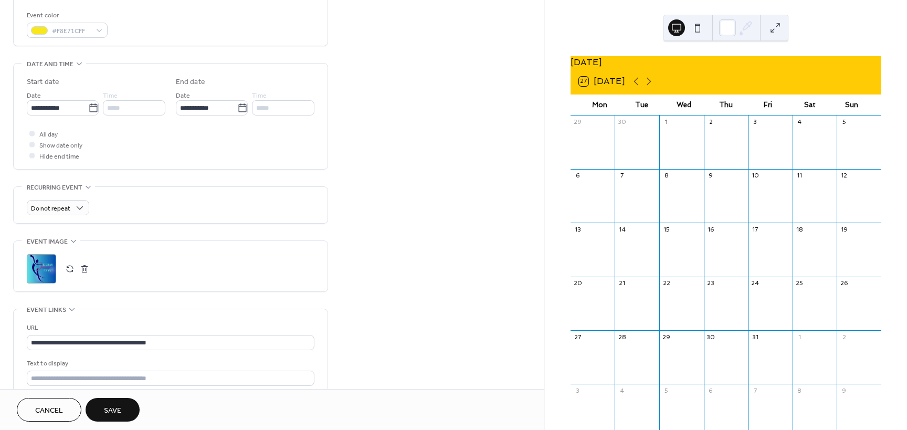
click at [88, 187] on div "•••" at bounding box center [171, 187] width 314 height 1
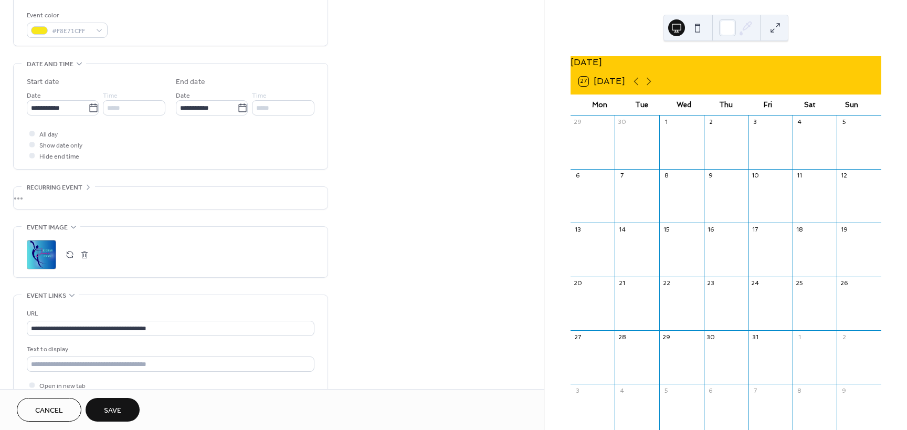
click at [88, 187] on div "•••" at bounding box center [171, 198] width 314 height 22
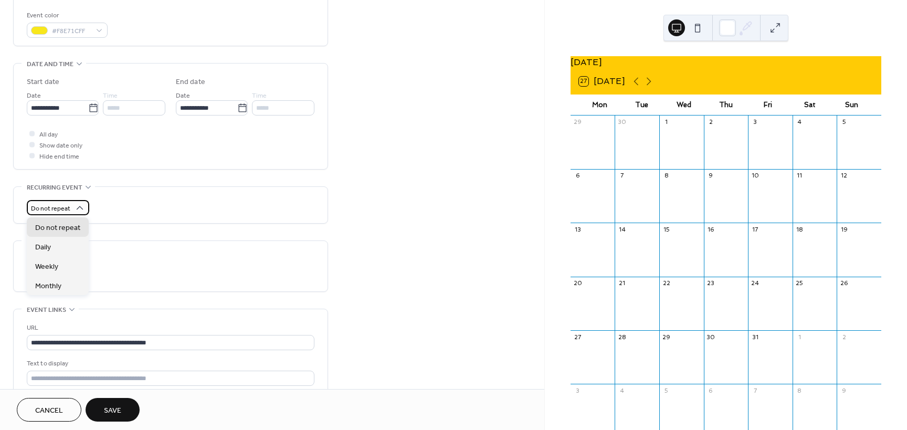
click at [80, 207] on icon at bounding box center [80, 208] width 7 height 4
click at [79, 210] on icon at bounding box center [80, 208] width 11 height 11
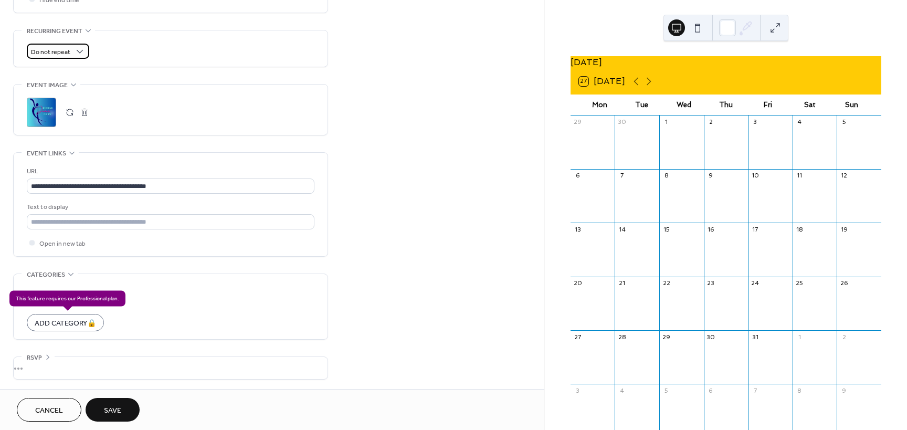
scroll to position [436, 0]
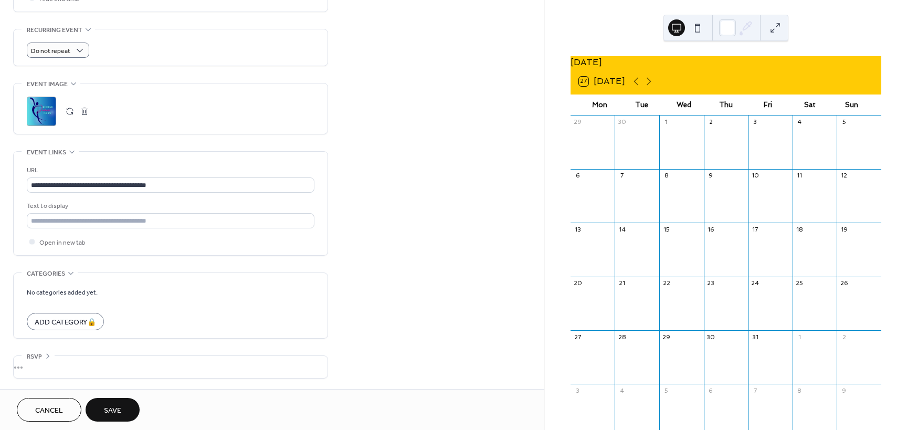
click at [38, 365] on div "•••" at bounding box center [171, 367] width 314 height 22
click at [150, 349] on div "**********" at bounding box center [170, 17] width 315 height 790
click at [45, 357] on div "•••" at bounding box center [171, 356] width 314 height 1
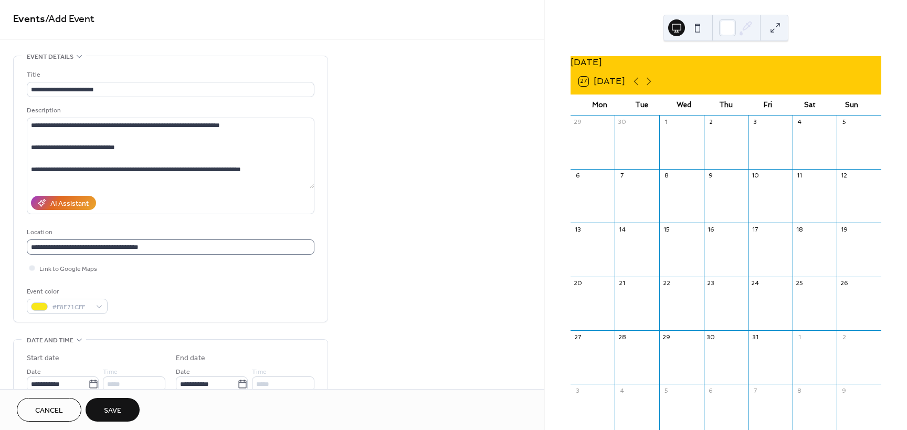
scroll to position [0, 0]
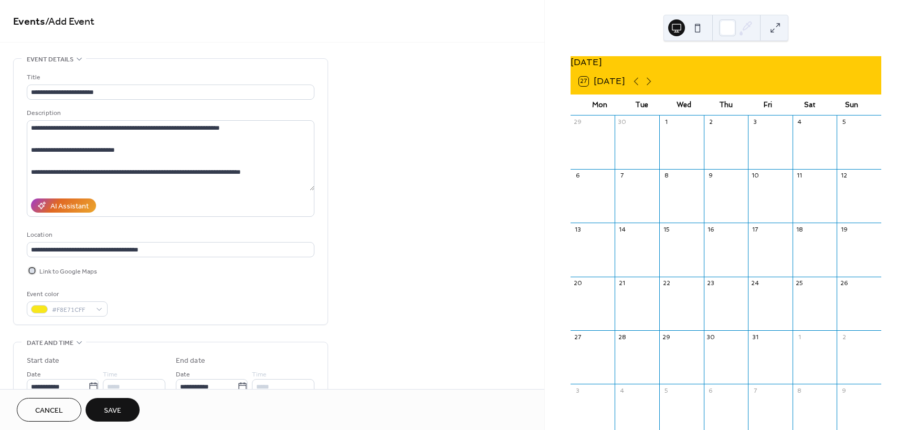
click at [30, 273] on div at bounding box center [31, 270] width 5 height 5
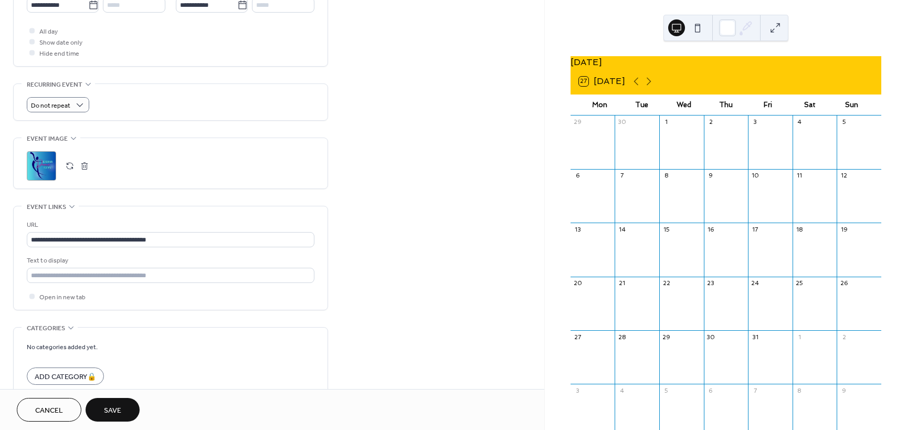
scroll to position [436, 0]
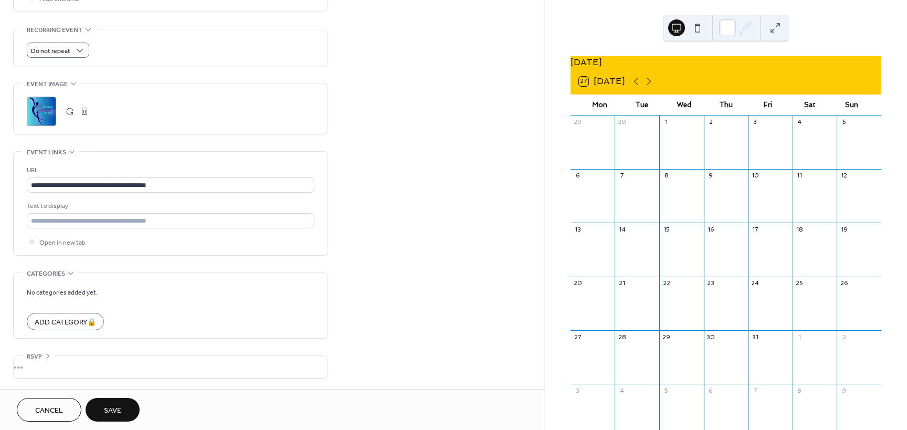
click at [122, 411] on button "Save" at bounding box center [113, 410] width 54 height 24
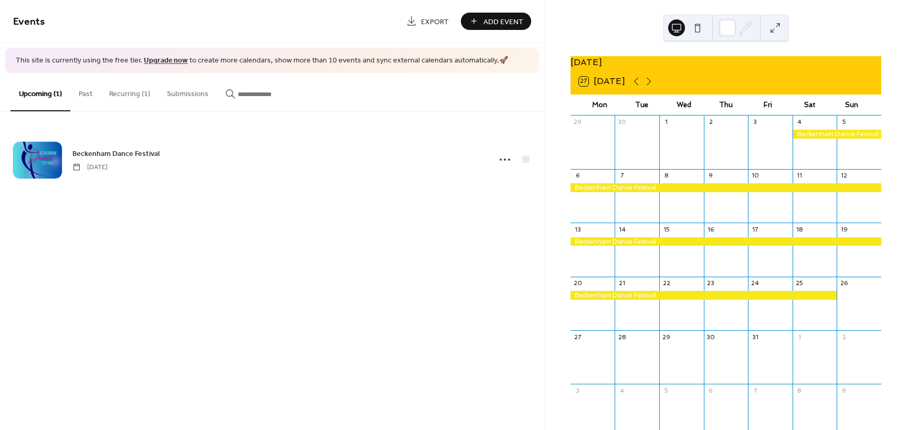
click at [139, 95] on button "Recurring (1)" at bounding box center [130, 91] width 58 height 37
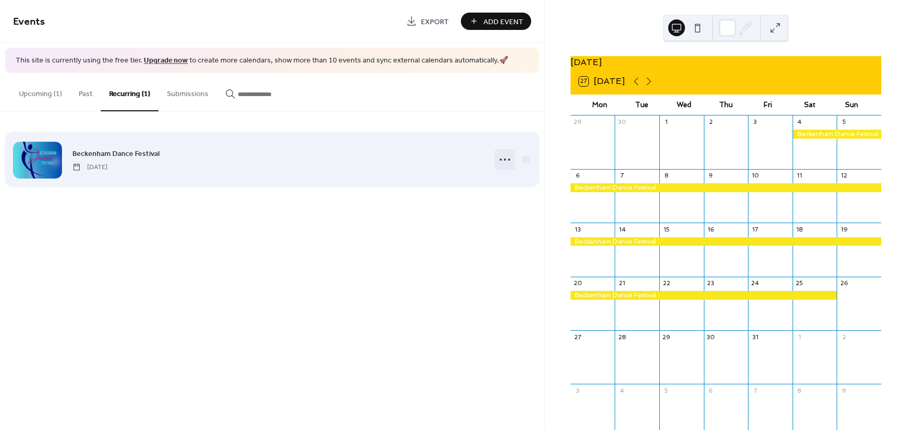
click at [504, 161] on icon at bounding box center [505, 159] width 17 height 17
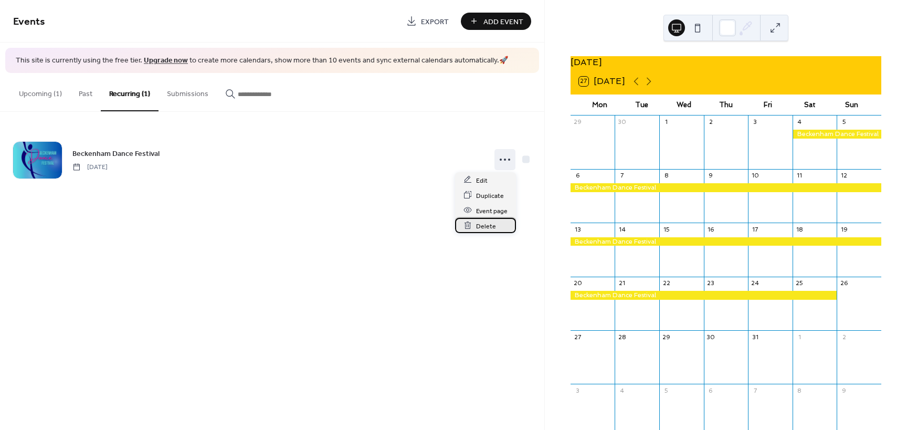
click at [490, 226] on span "Delete" at bounding box center [486, 226] width 20 height 11
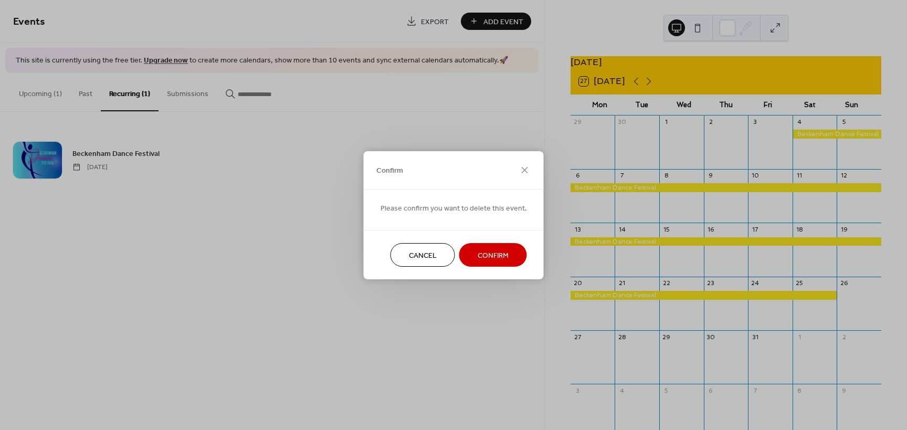
click at [490, 260] on span "Confirm" at bounding box center [493, 255] width 31 height 11
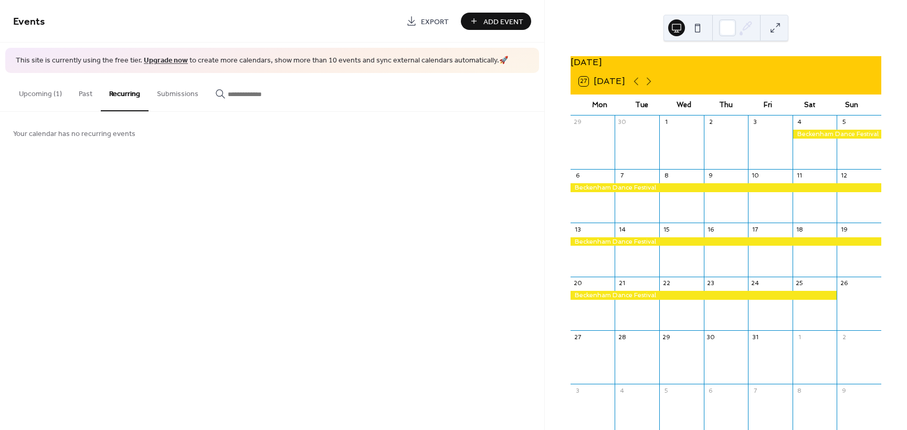
click at [40, 95] on button "Upcoming (1)" at bounding box center [41, 91] width 60 height 37
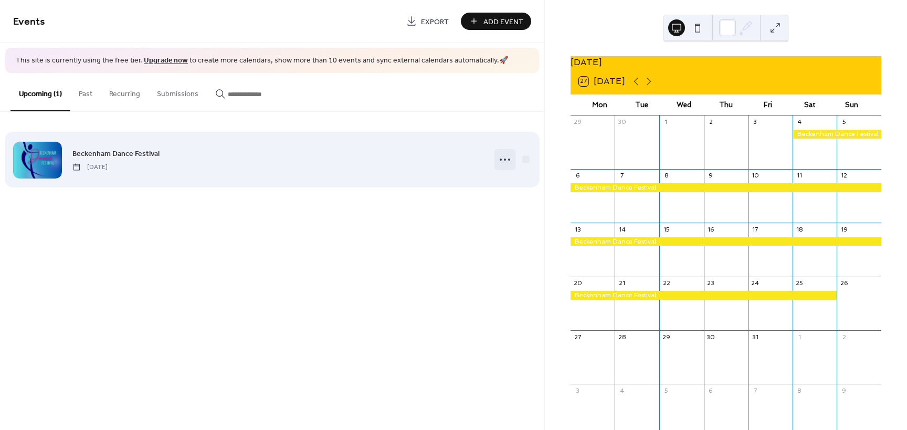
click at [507, 159] on icon at bounding box center [505, 159] width 17 height 17
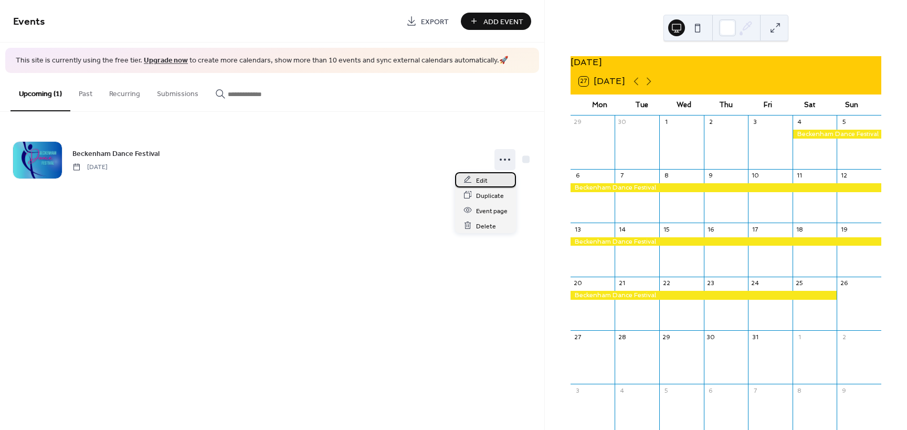
click at [499, 182] on div "Edit" at bounding box center [485, 179] width 61 height 15
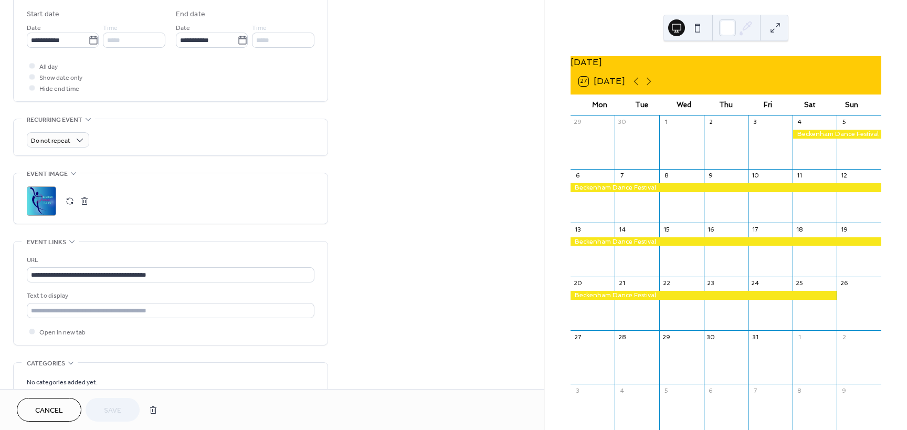
scroll to position [279, 0]
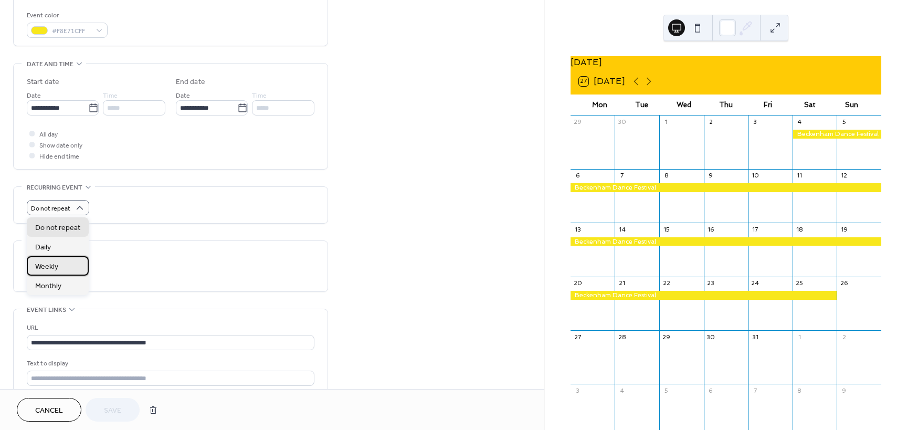
click at [56, 267] on span "Weekly" at bounding box center [46, 267] width 23 height 11
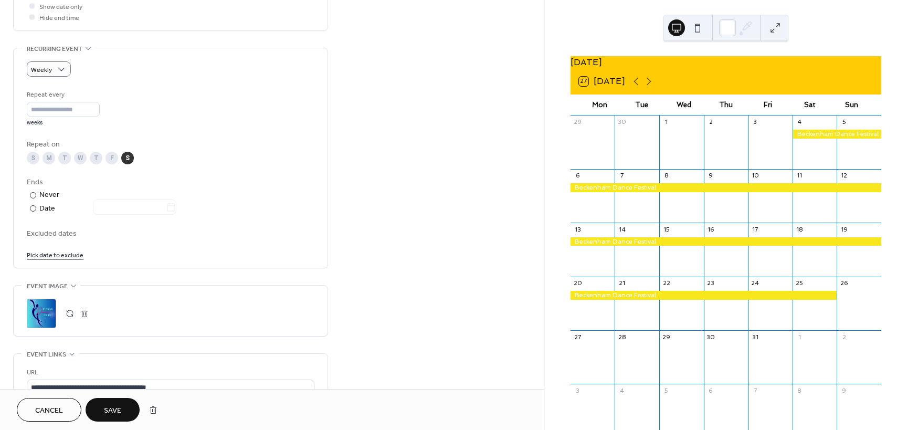
scroll to position [436, 0]
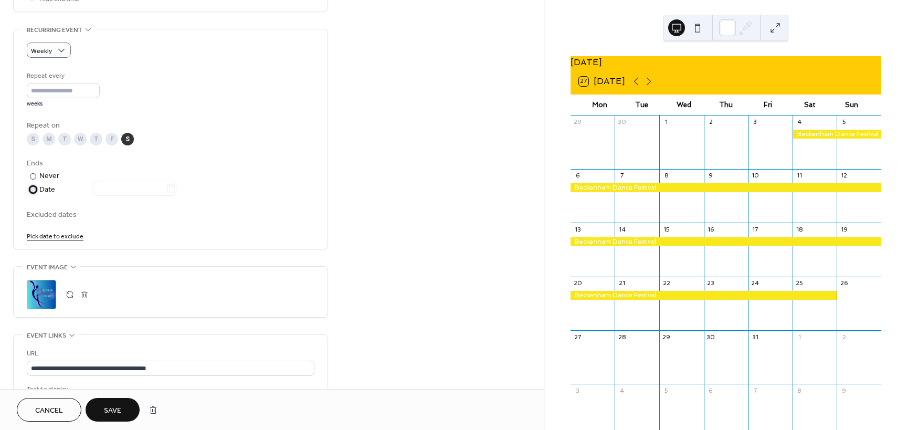
click at [32, 190] on div at bounding box center [33, 189] width 6 height 6
click at [176, 191] on icon at bounding box center [171, 188] width 11 height 11
click at [166, 191] on input "text" at bounding box center [129, 188] width 73 height 15
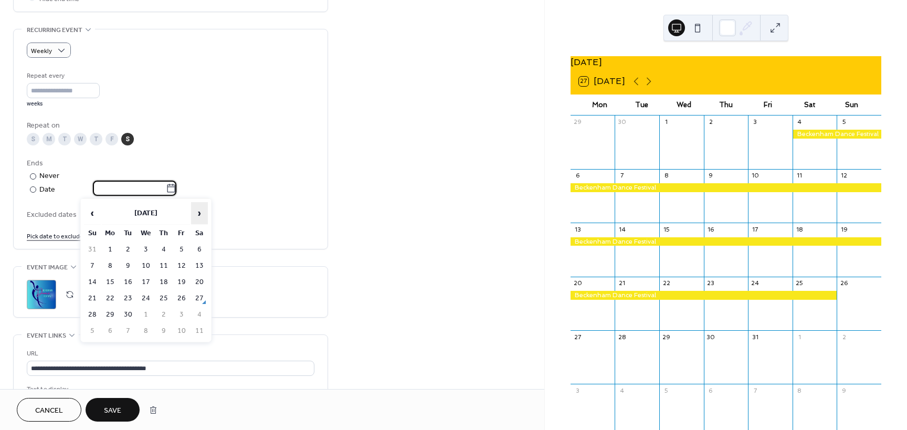
click at [200, 211] on span "›" at bounding box center [200, 213] width 16 height 21
click at [204, 299] on td "25" at bounding box center [199, 298] width 17 height 15
type input "**********"
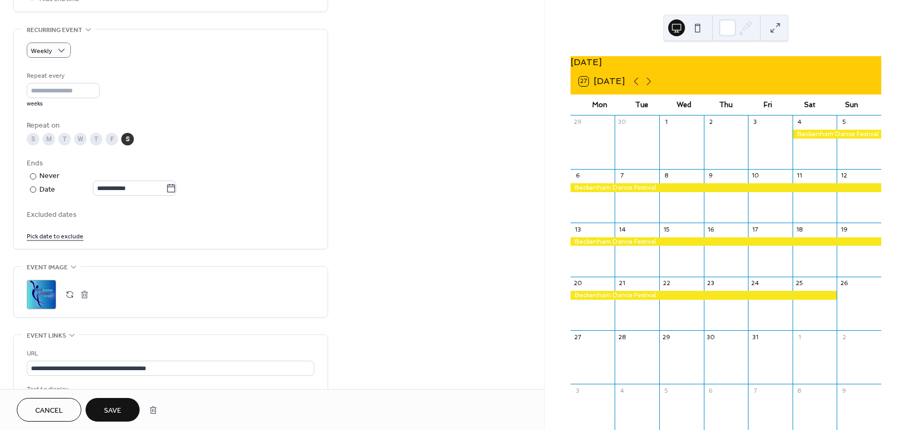
click at [73, 238] on link "Pick date to exclude" at bounding box center [55, 235] width 57 height 11
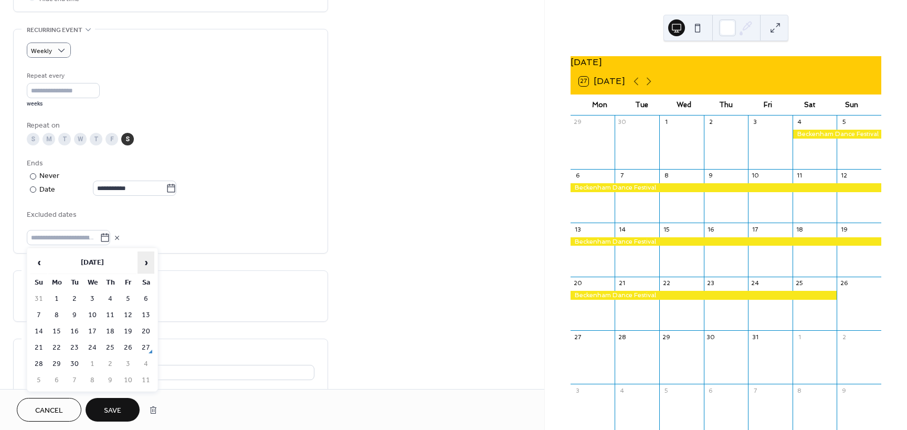
click at [144, 263] on span "›" at bounding box center [146, 262] width 16 height 21
click at [58, 316] on td "6" at bounding box center [56, 315] width 17 height 15
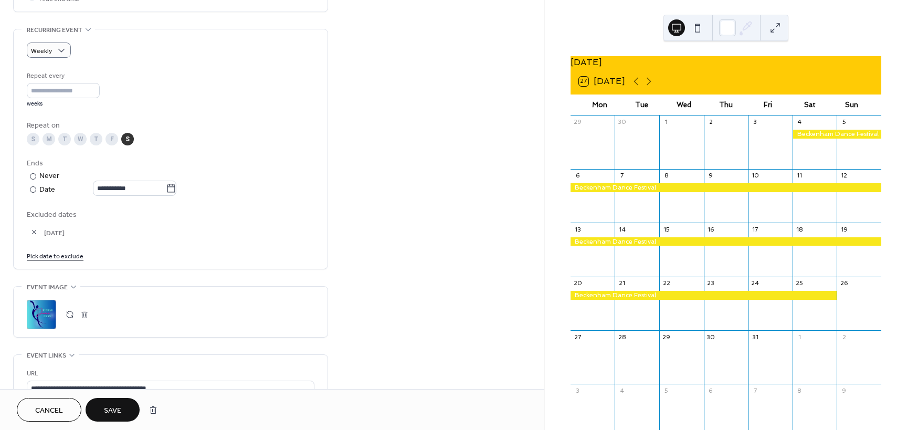
click at [77, 255] on link "Pick date to exclude" at bounding box center [55, 255] width 57 height 11
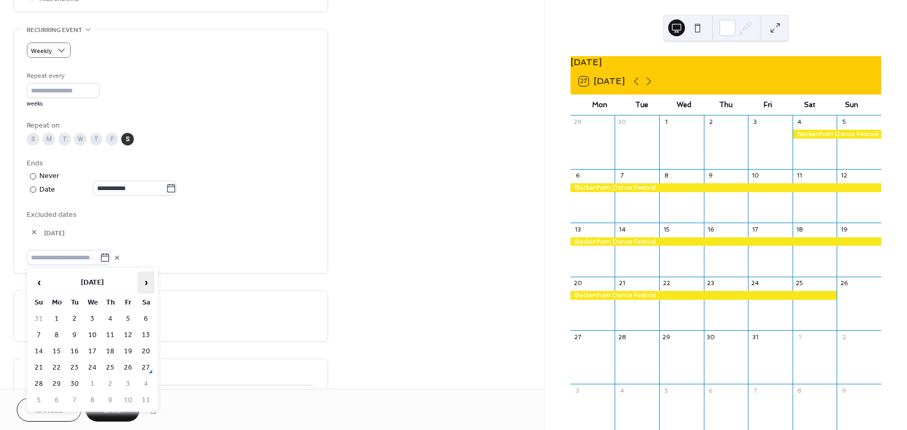
click at [144, 283] on span "›" at bounding box center [146, 282] width 16 height 21
click at [72, 333] on td "7" at bounding box center [74, 335] width 17 height 15
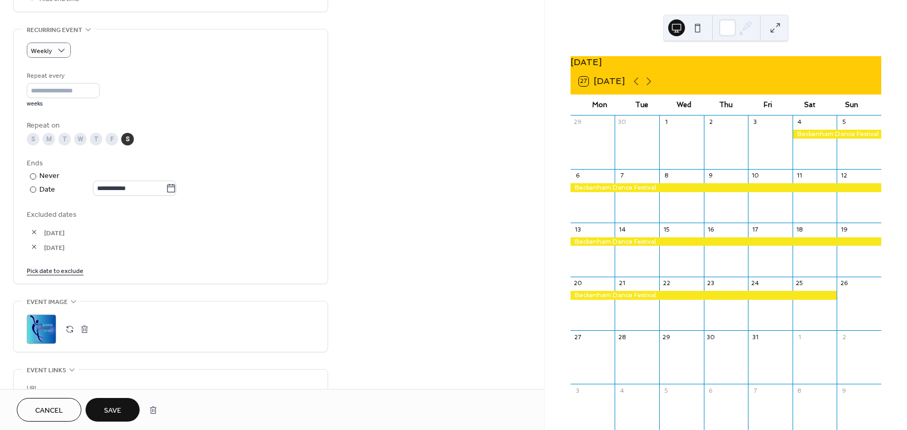
click at [74, 272] on link "Pick date to exclude" at bounding box center [55, 270] width 57 height 11
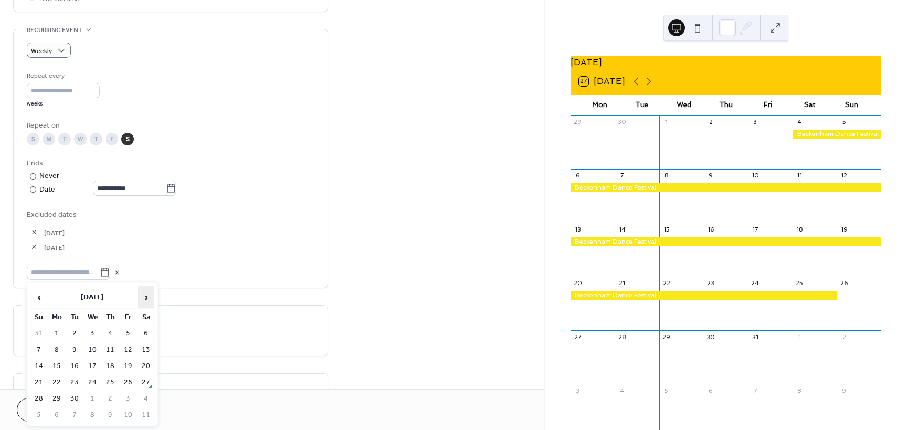
click at [145, 298] on span "›" at bounding box center [146, 297] width 16 height 21
click at [90, 349] on td "8" at bounding box center [92, 349] width 17 height 15
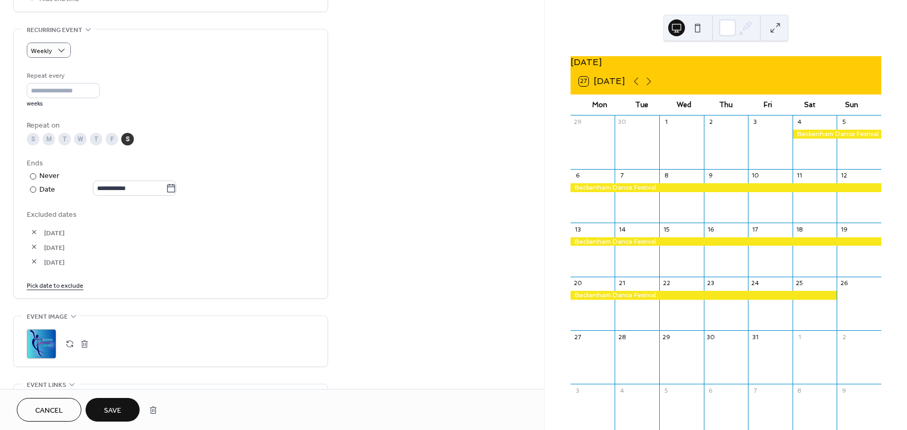
click at [74, 285] on link "Pick date to exclude" at bounding box center [55, 284] width 57 height 11
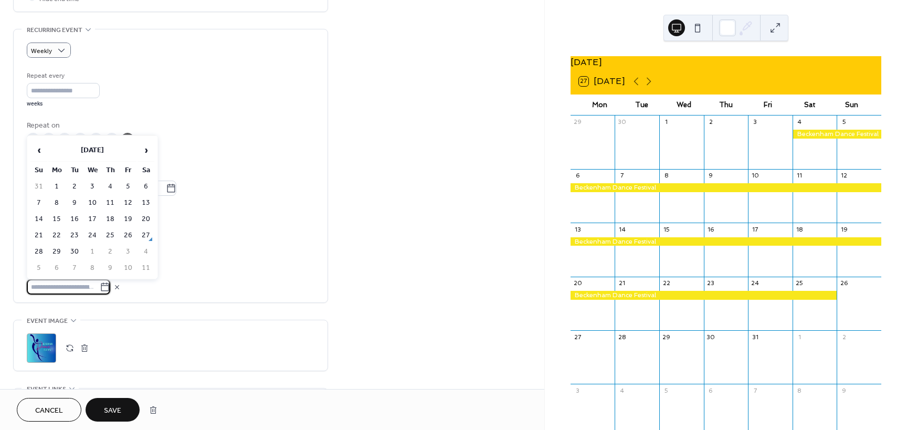
click at [109, 288] on icon at bounding box center [105, 287] width 11 height 11
click at [100, 288] on input "text" at bounding box center [63, 286] width 73 height 15
click at [146, 153] on span "›" at bounding box center [146, 150] width 16 height 21
click at [111, 202] on td "9" at bounding box center [110, 202] width 17 height 15
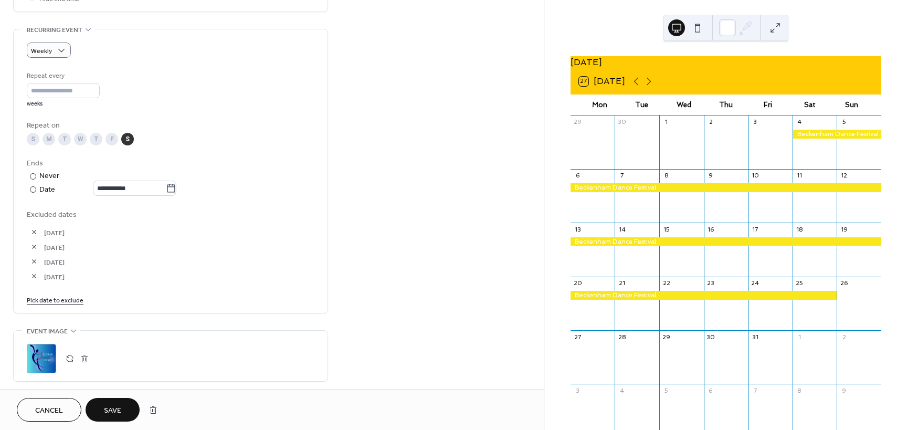
click at [74, 302] on link "Pick date to exclude" at bounding box center [55, 299] width 57 height 11
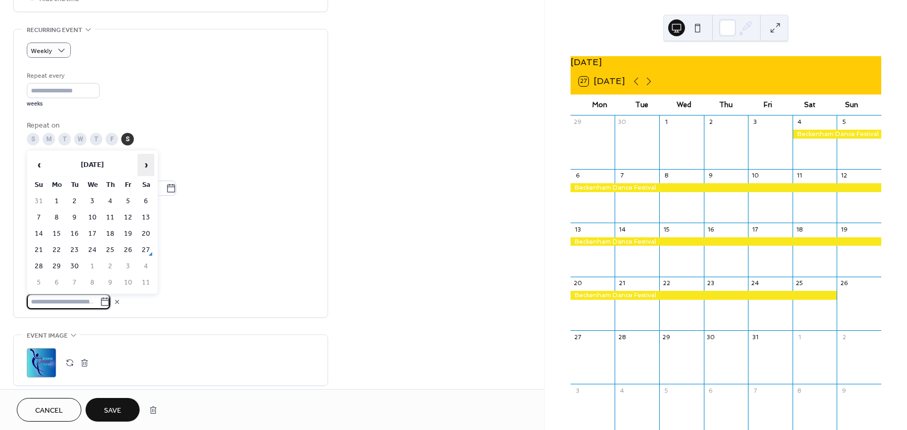
click at [148, 169] on span "›" at bounding box center [146, 164] width 16 height 21
click at [129, 216] on td "10" at bounding box center [128, 217] width 17 height 15
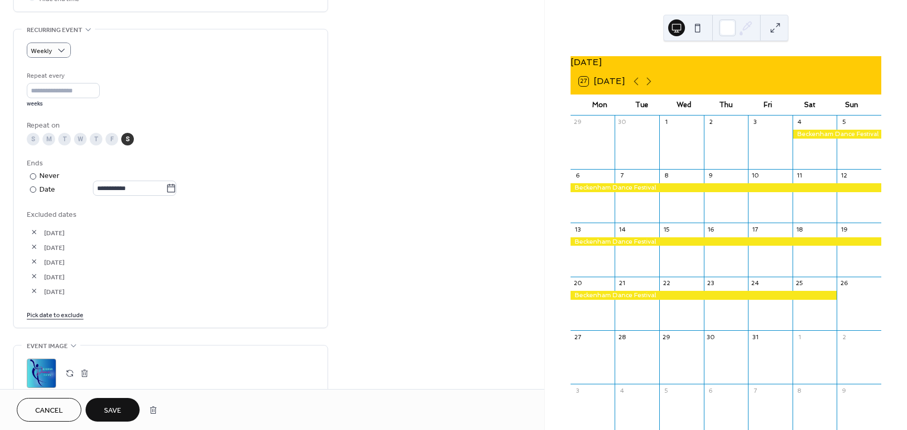
click at [80, 318] on link "Pick date to exclude" at bounding box center [55, 314] width 57 height 11
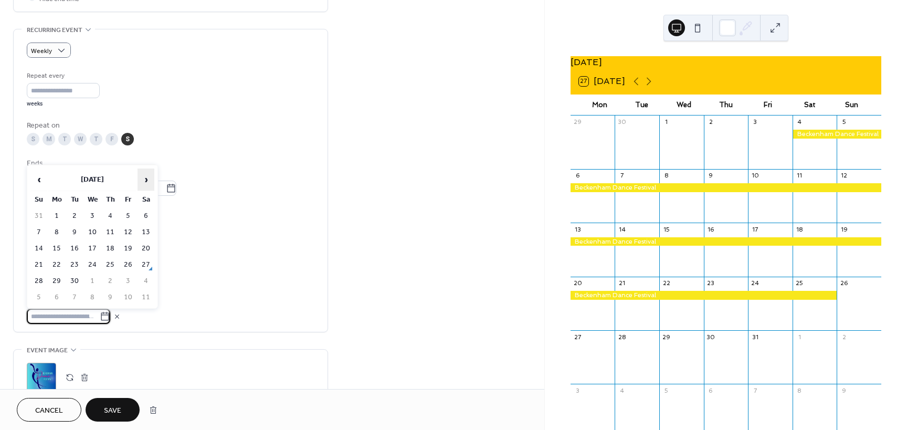
click at [147, 175] on span "›" at bounding box center [146, 179] width 16 height 21
click at [56, 251] on td "13" at bounding box center [56, 248] width 17 height 15
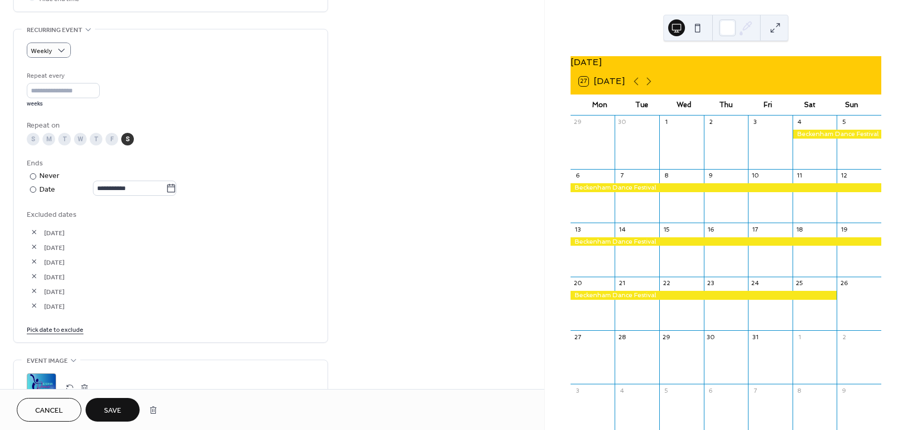
click at [72, 328] on link "Pick date to exclude" at bounding box center [55, 328] width 57 height 11
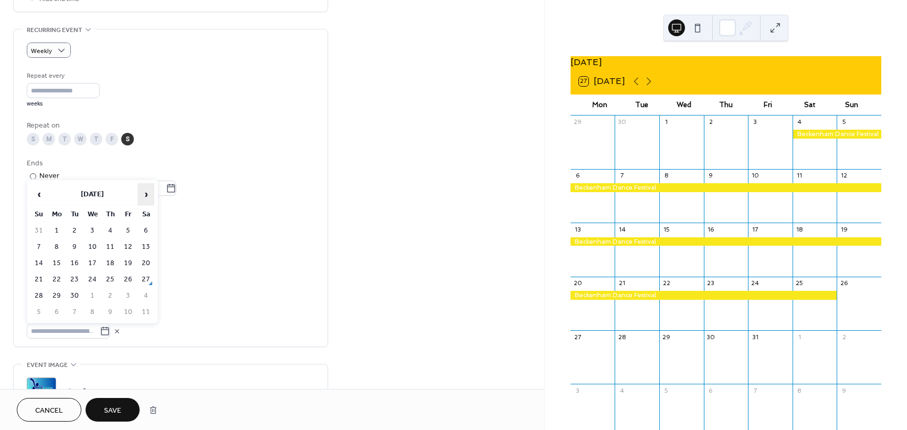
click at [147, 194] on span "›" at bounding box center [146, 194] width 16 height 21
click at [78, 264] on td "14" at bounding box center [74, 263] width 17 height 15
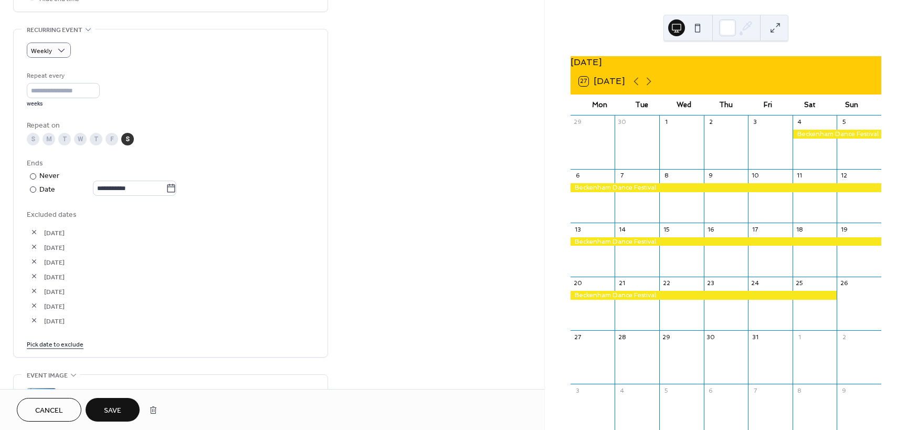
click at [69, 345] on link "Pick date to exclude" at bounding box center [55, 343] width 57 height 11
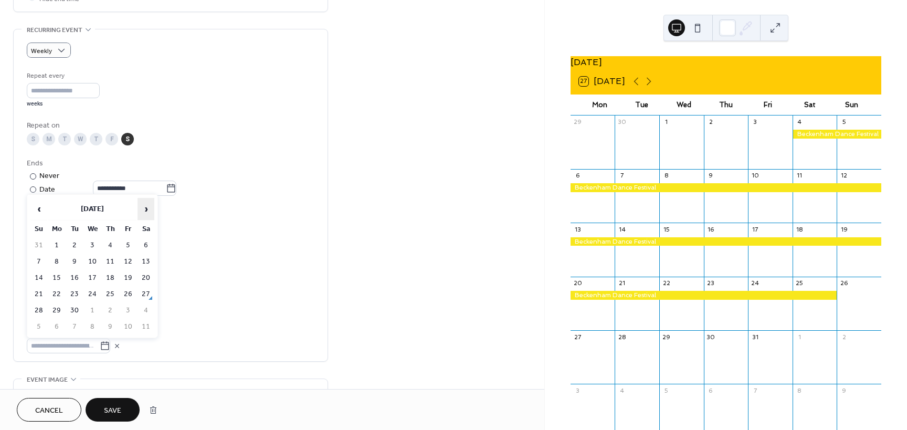
click at [144, 208] on span "›" at bounding box center [146, 209] width 16 height 21
click at [91, 277] on td "15" at bounding box center [92, 277] width 17 height 15
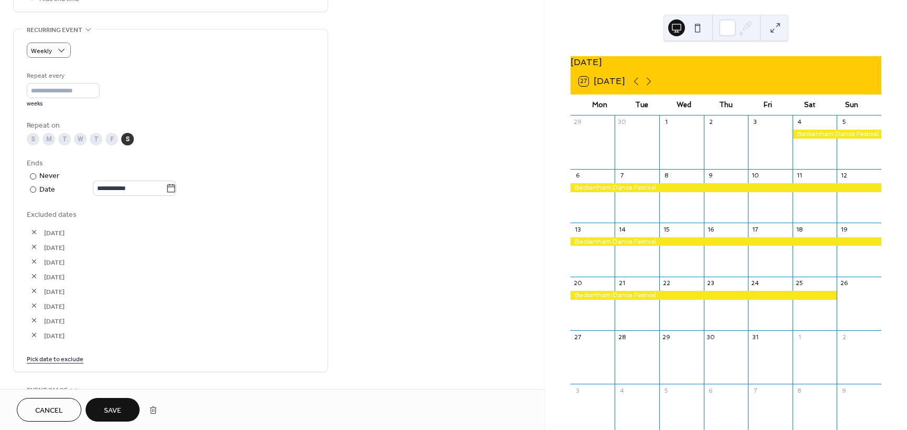
click at [65, 358] on link "Pick date to exclude" at bounding box center [55, 358] width 57 height 11
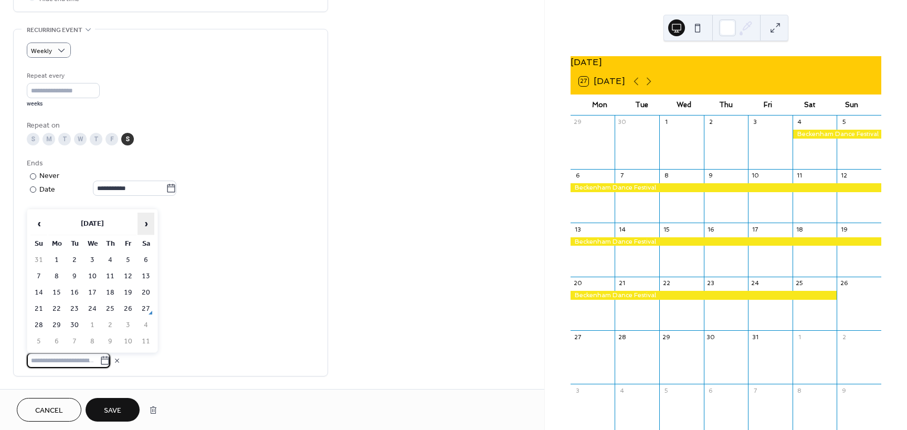
click at [147, 218] on span "›" at bounding box center [146, 223] width 16 height 21
click at [112, 293] on td "16" at bounding box center [110, 292] width 17 height 15
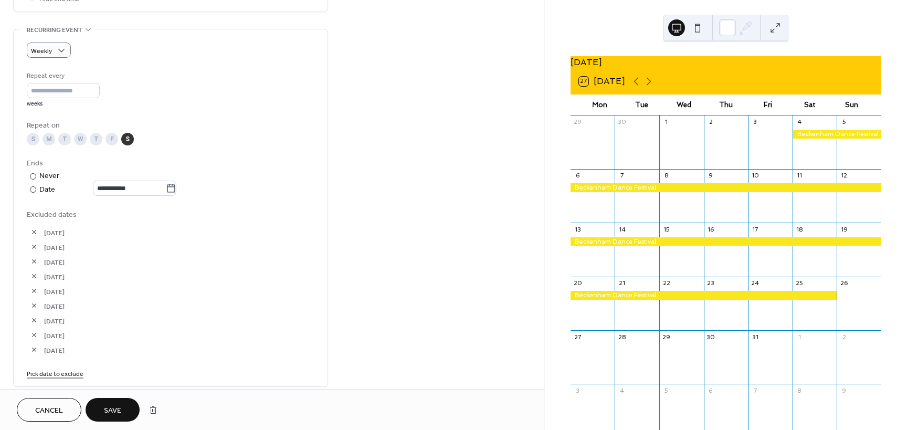
click at [64, 374] on link "Pick date to exclude" at bounding box center [55, 373] width 57 height 11
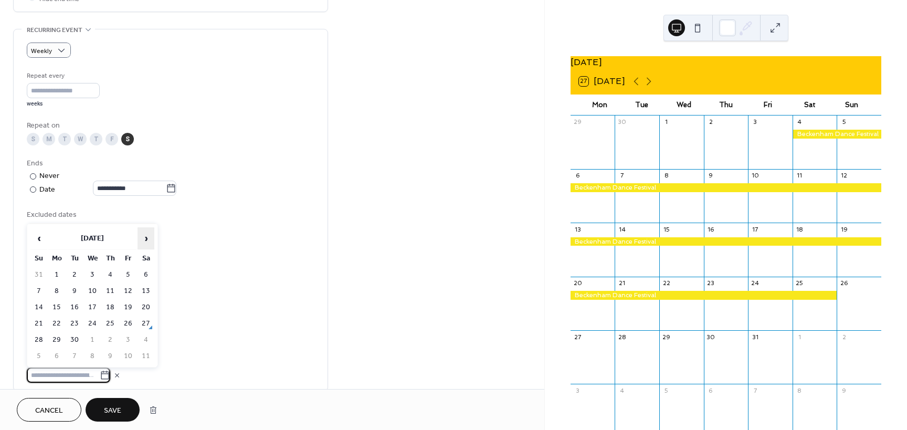
click at [147, 237] on span "›" at bounding box center [146, 238] width 16 height 21
click at [129, 307] on td "17" at bounding box center [128, 307] width 17 height 15
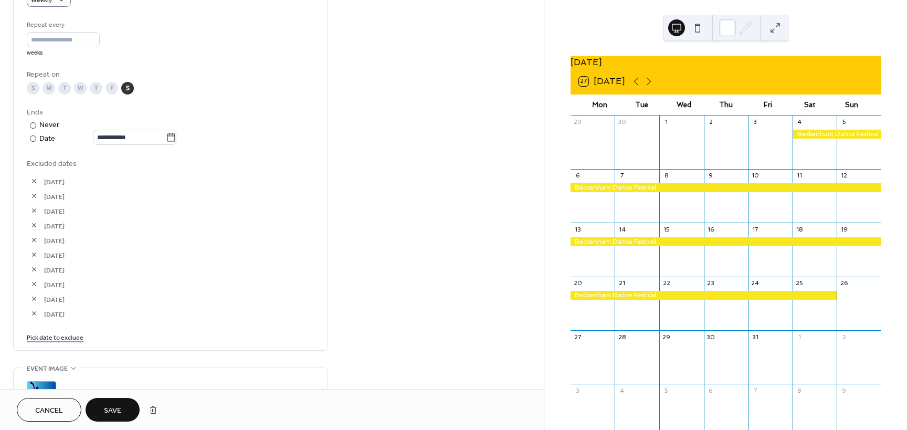
scroll to position [489, 0]
click at [76, 337] on link "Pick date to exclude" at bounding box center [55, 335] width 57 height 11
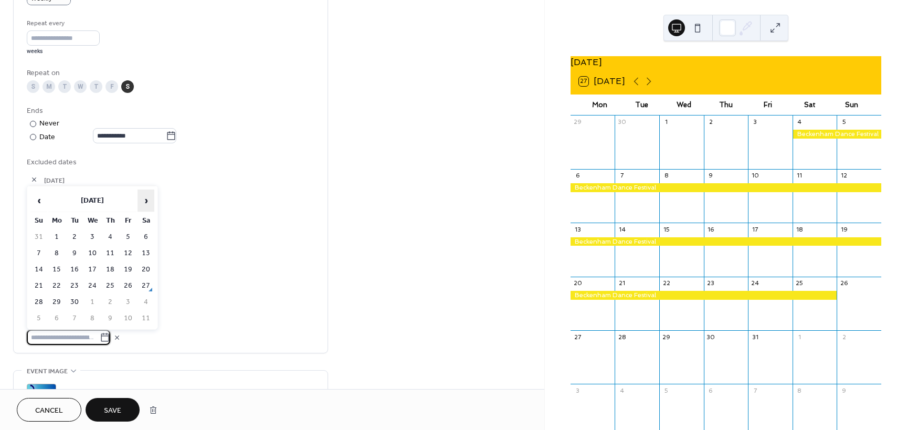
click at [147, 204] on span "›" at bounding box center [146, 200] width 16 height 21
click at [59, 287] on td "20" at bounding box center [56, 285] width 17 height 15
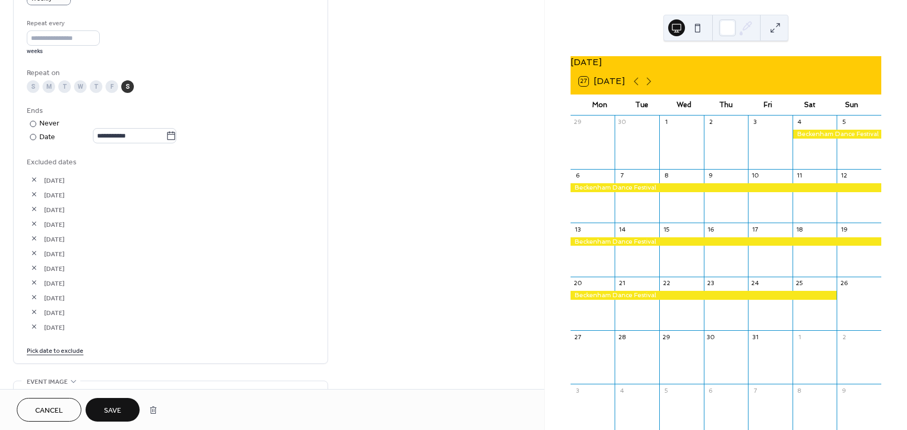
click at [70, 350] on link "Pick date to exclude" at bounding box center [55, 349] width 57 height 11
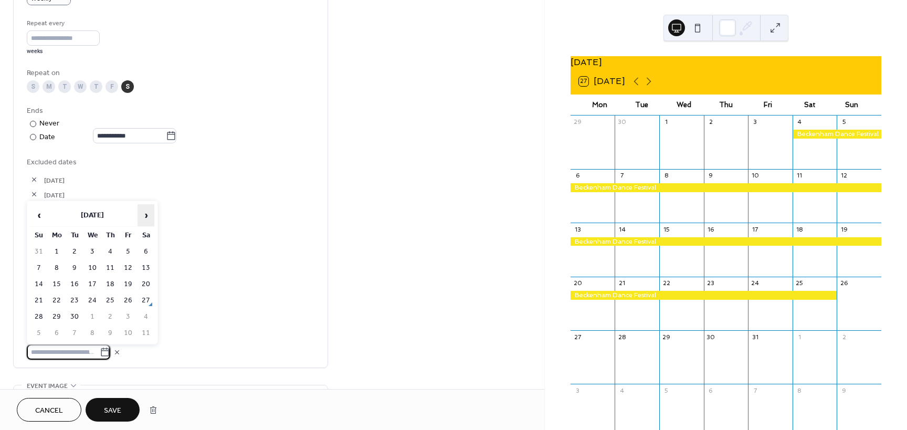
click at [147, 214] on span "›" at bounding box center [146, 215] width 16 height 21
click at [75, 297] on td "21" at bounding box center [74, 300] width 17 height 15
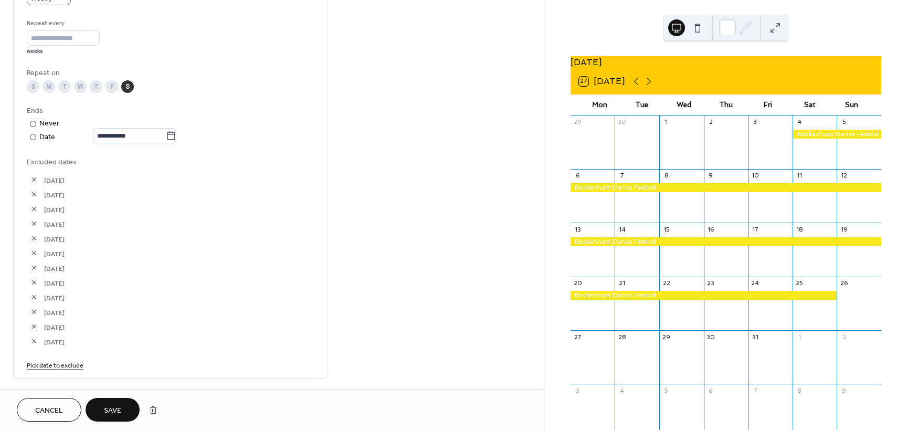
click at [70, 363] on link "Pick date to exclude" at bounding box center [55, 364] width 57 height 11
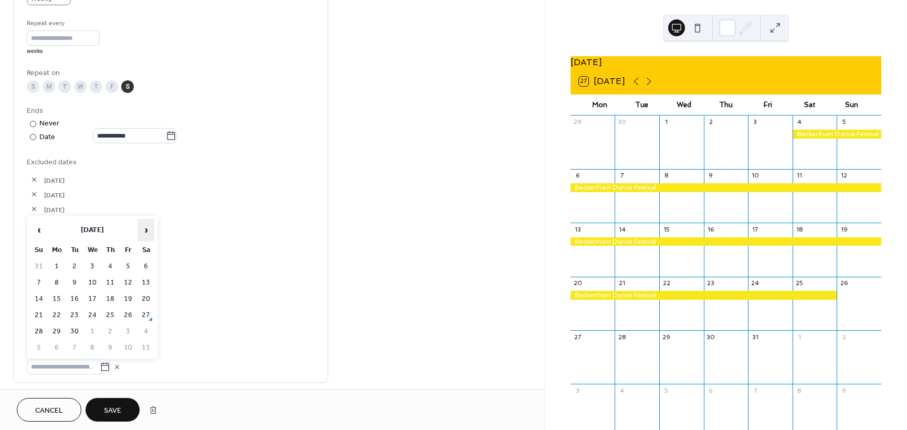
click at [147, 233] on span "›" at bounding box center [146, 230] width 16 height 21
click at [207, 254] on span "13-Oct-2025" at bounding box center [179, 253] width 270 height 11
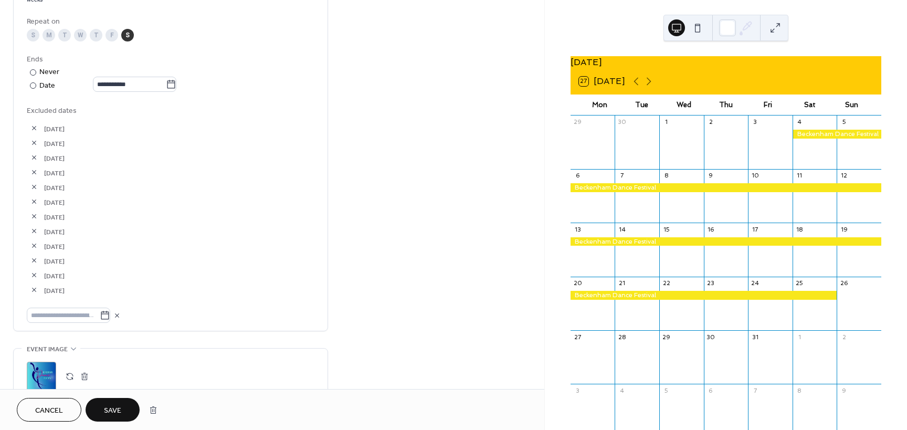
scroll to position [541, 0]
click at [110, 315] on icon at bounding box center [105, 314] width 11 height 11
click at [100, 315] on input "text" at bounding box center [63, 314] width 73 height 15
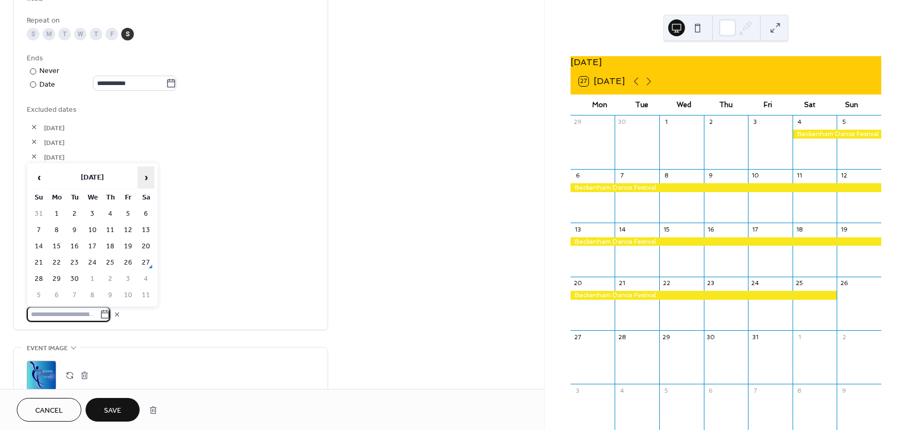
click at [145, 181] on span "›" at bounding box center [146, 177] width 16 height 21
click at [94, 259] on td "22" at bounding box center [92, 262] width 17 height 15
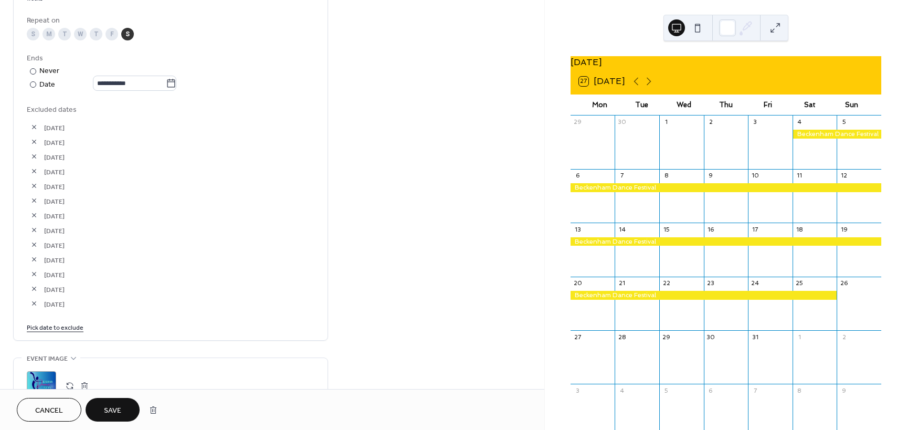
click at [68, 329] on link "Pick date to exclude" at bounding box center [55, 326] width 57 height 11
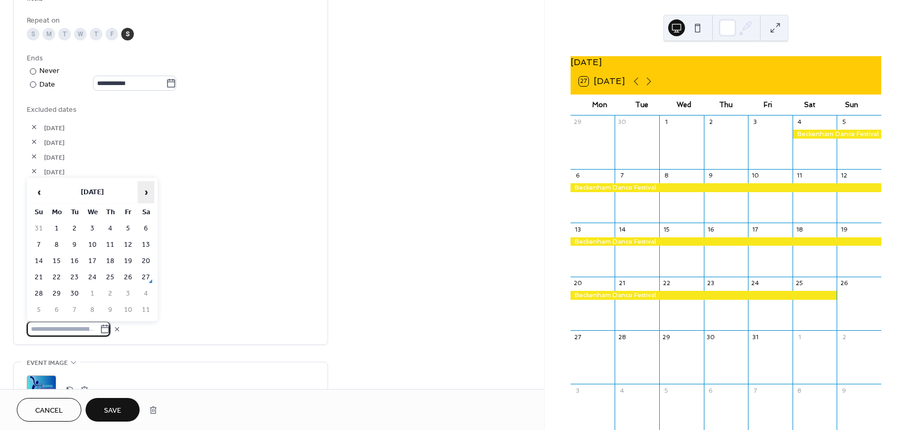
click at [145, 194] on span "›" at bounding box center [146, 192] width 16 height 21
click at [110, 276] on td "23" at bounding box center [110, 277] width 17 height 15
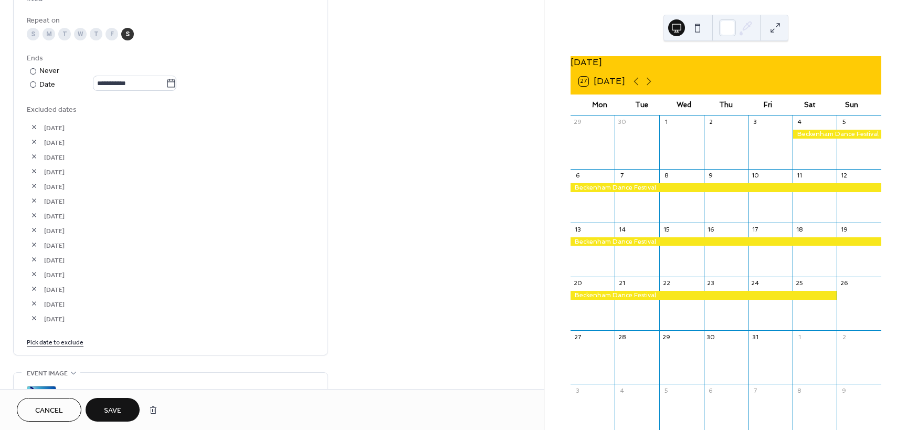
click at [68, 343] on link "Pick date to exclude" at bounding box center [55, 341] width 57 height 11
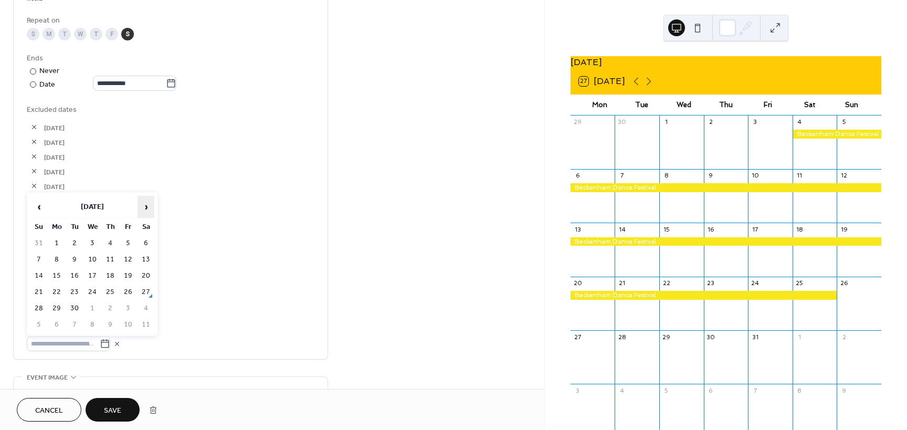
click at [148, 205] on span "›" at bounding box center [146, 206] width 16 height 21
click at [130, 294] on td "24" at bounding box center [128, 292] width 17 height 15
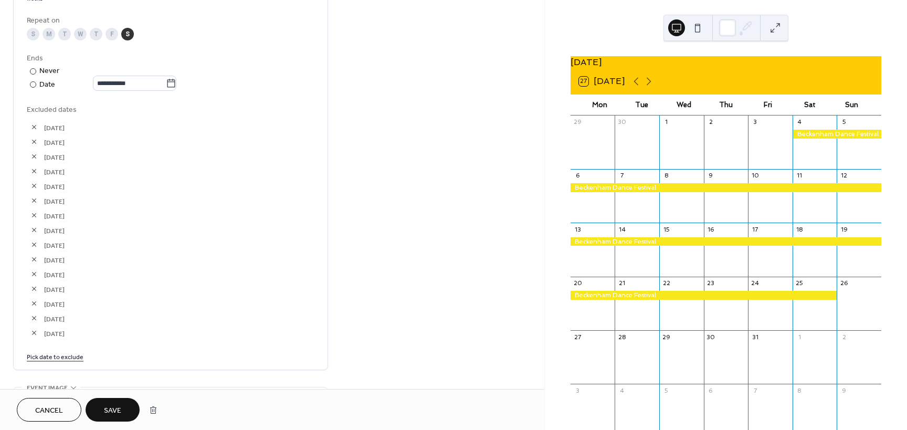
click at [190, 213] on span "14-Oct-2025" at bounding box center [179, 216] width 270 height 11
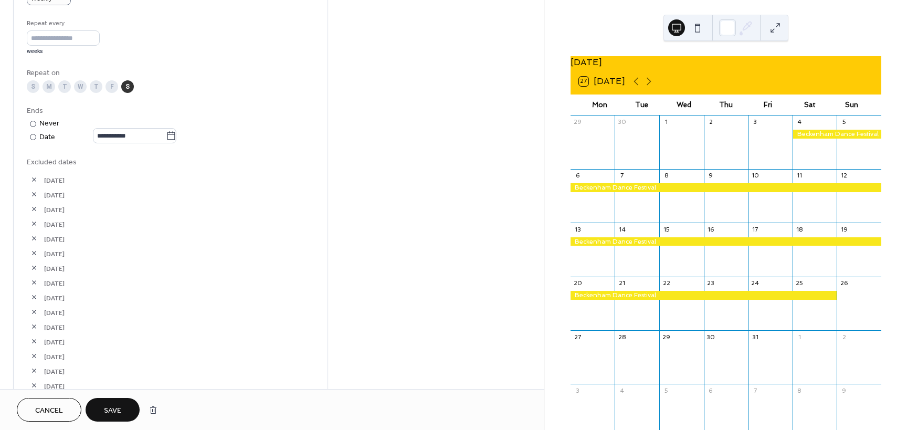
click at [116, 410] on span "Save" at bounding box center [112, 410] width 17 height 11
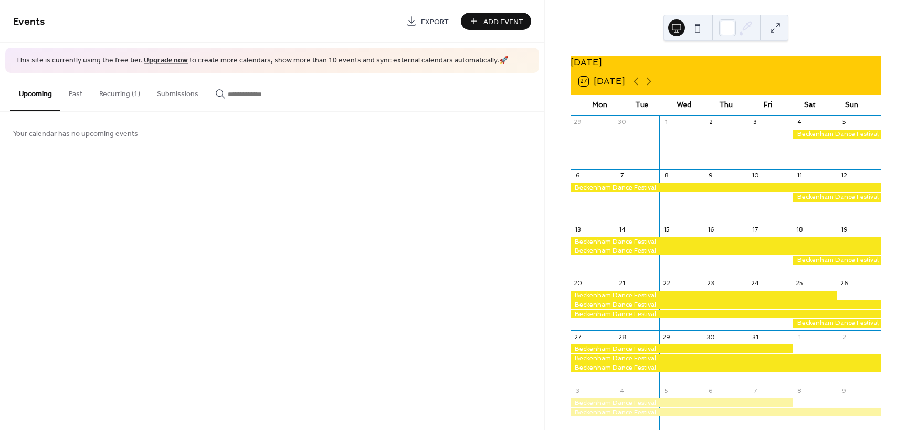
click at [123, 91] on button "Recurring (1)" at bounding box center [120, 91] width 58 height 37
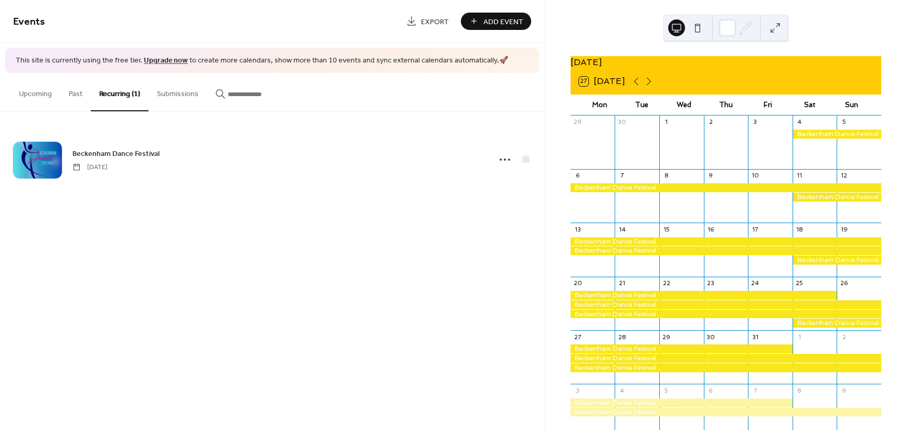
click at [120, 93] on button "Recurring (1)" at bounding box center [120, 92] width 58 height 38
click at [444, 259] on div "Events Export Add Event This site is currently using the free tier. Upgrade now…" at bounding box center [272, 215] width 545 height 430
click at [308, 242] on div "Events Export Add Event This site is currently using the free tier. Upgrade now…" at bounding box center [272, 215] width 545 height 430
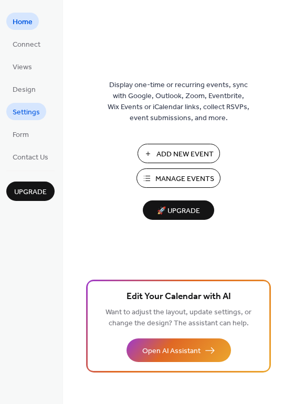
click at [32, 116] on span "Settings" at bounding box center [26, 112] width 27 height 11
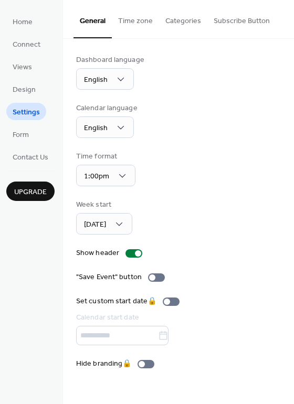
click at [210, 199] on div "Dashboard language English Calendar language English Time format 1:00pm Week st…" at bounding box center [178, 212] width 205 height 315
click at [190, 59] on div "Dashboard language English" at bounding box center [178, 72] width 205 height 35
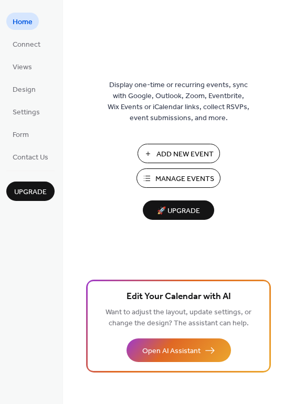
click at [183, 179] on span "Manage Events" at bounding box center [184, 179] width 59 height 11
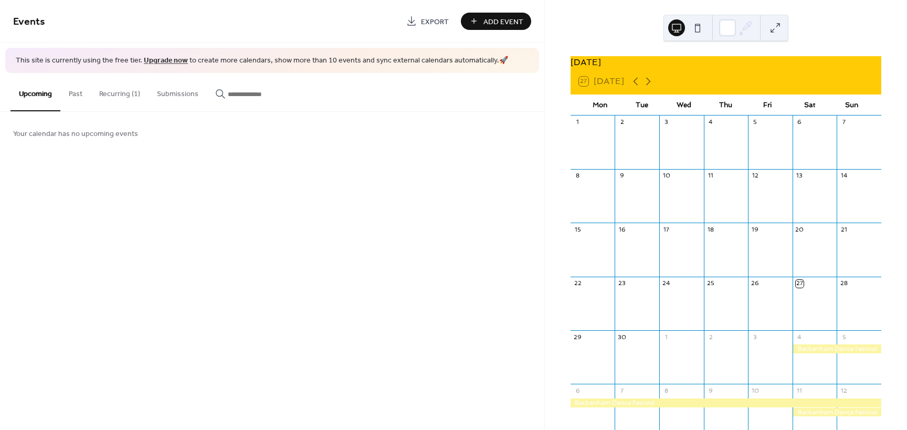
click at [123, 93] on button "Recurring (1)" at bounding box center [120, 91] width 58 height 37
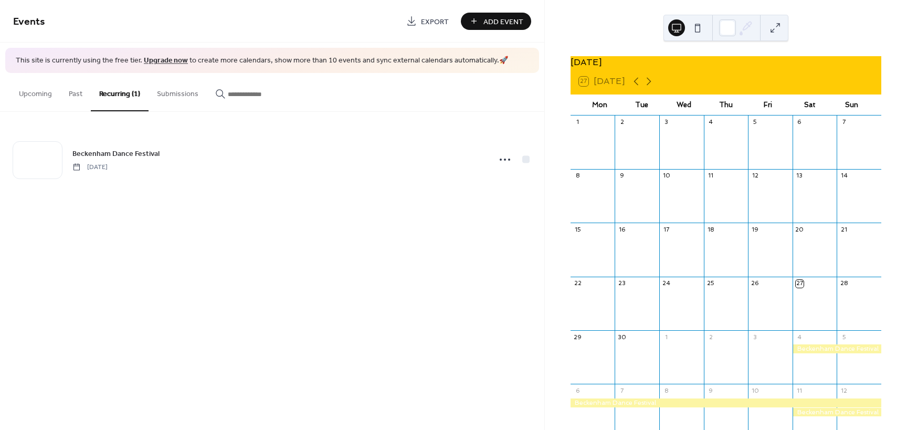
click at [724, 408] on div at bounding box center [726, 403] width 311 height 9
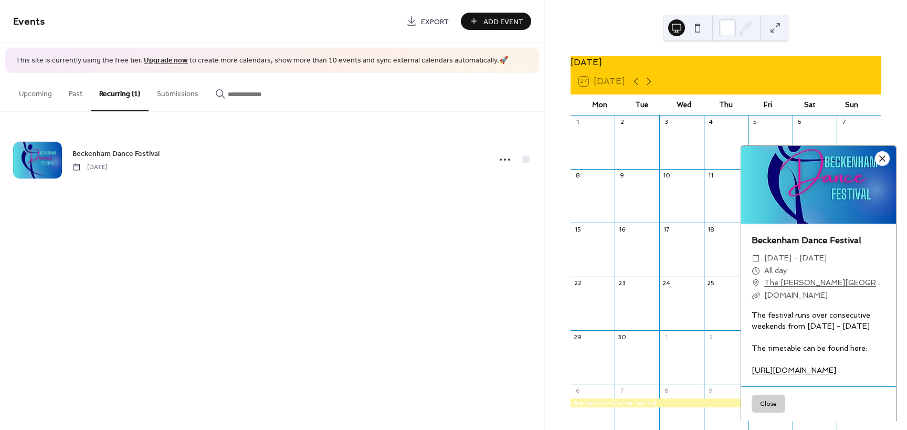
click at [883, 151] on div at bounding box center [882, 158] width 15 height 15
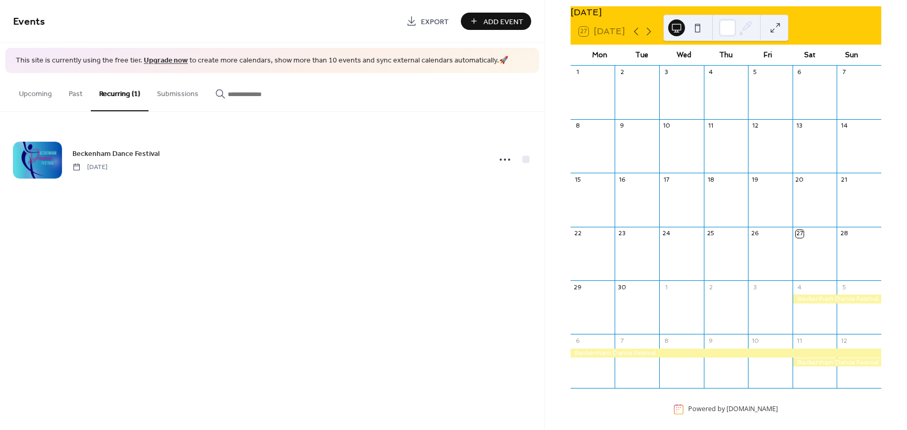
scroll to position [53, 0]
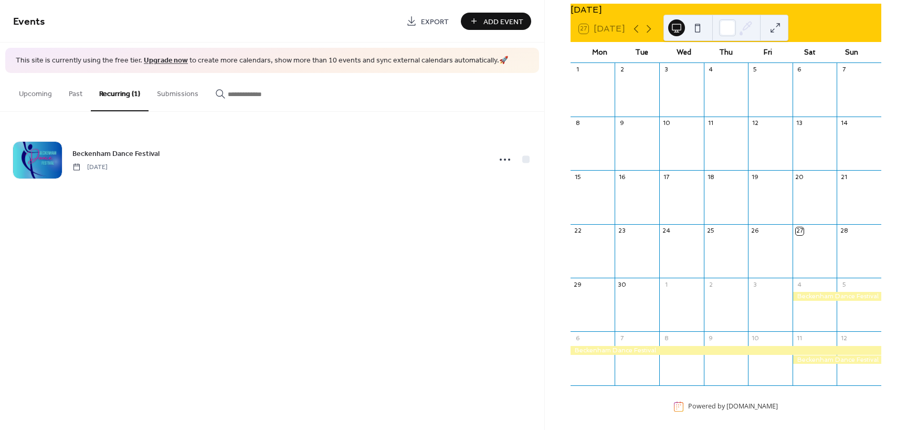
click at [819, 362] on div at bounding box center [837, 360] width 89 height 9
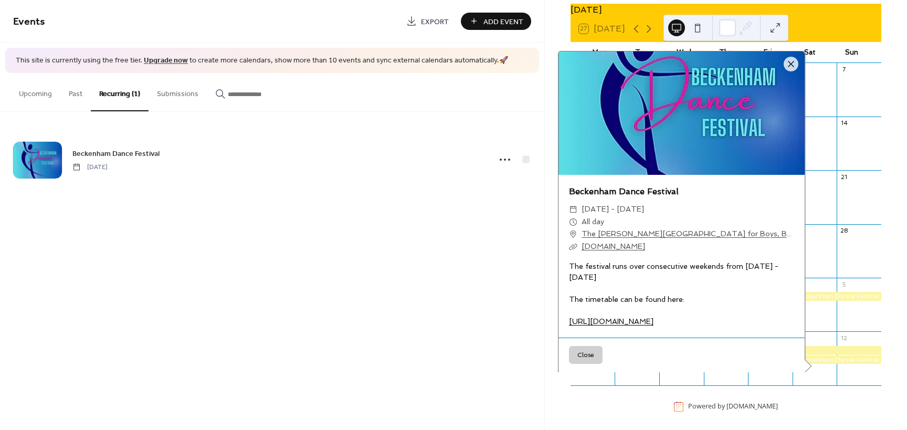
click at [587, 363] on button "Close" at bounding box center [586, 355] width 34 height 18
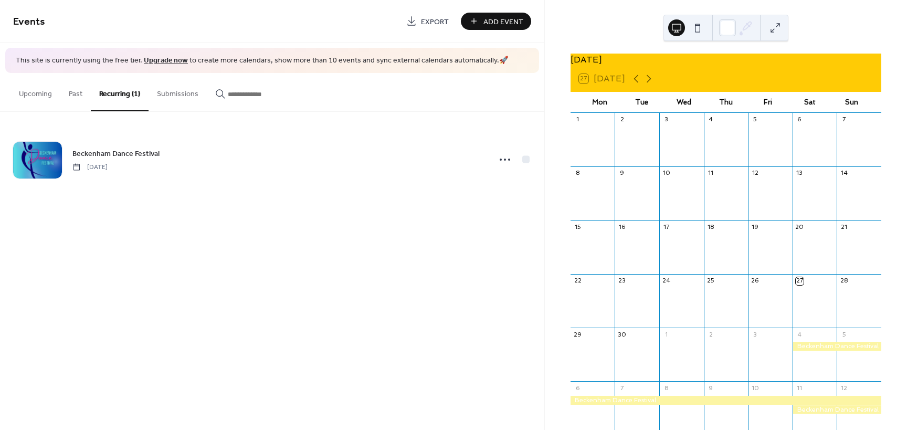
scroll to position [0, 0]
